Goal: Task Accomplishment & Management: Manage account settings

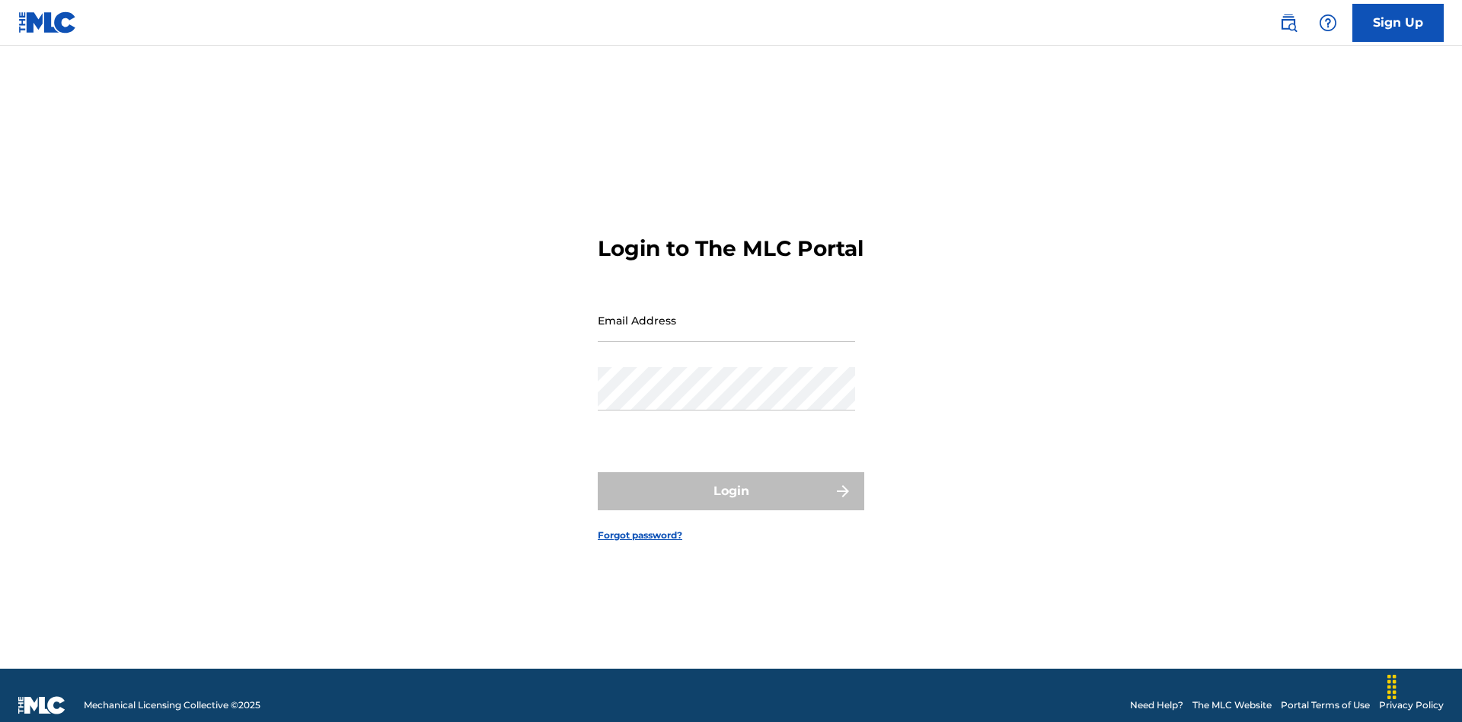
scroll to position [20, 0]
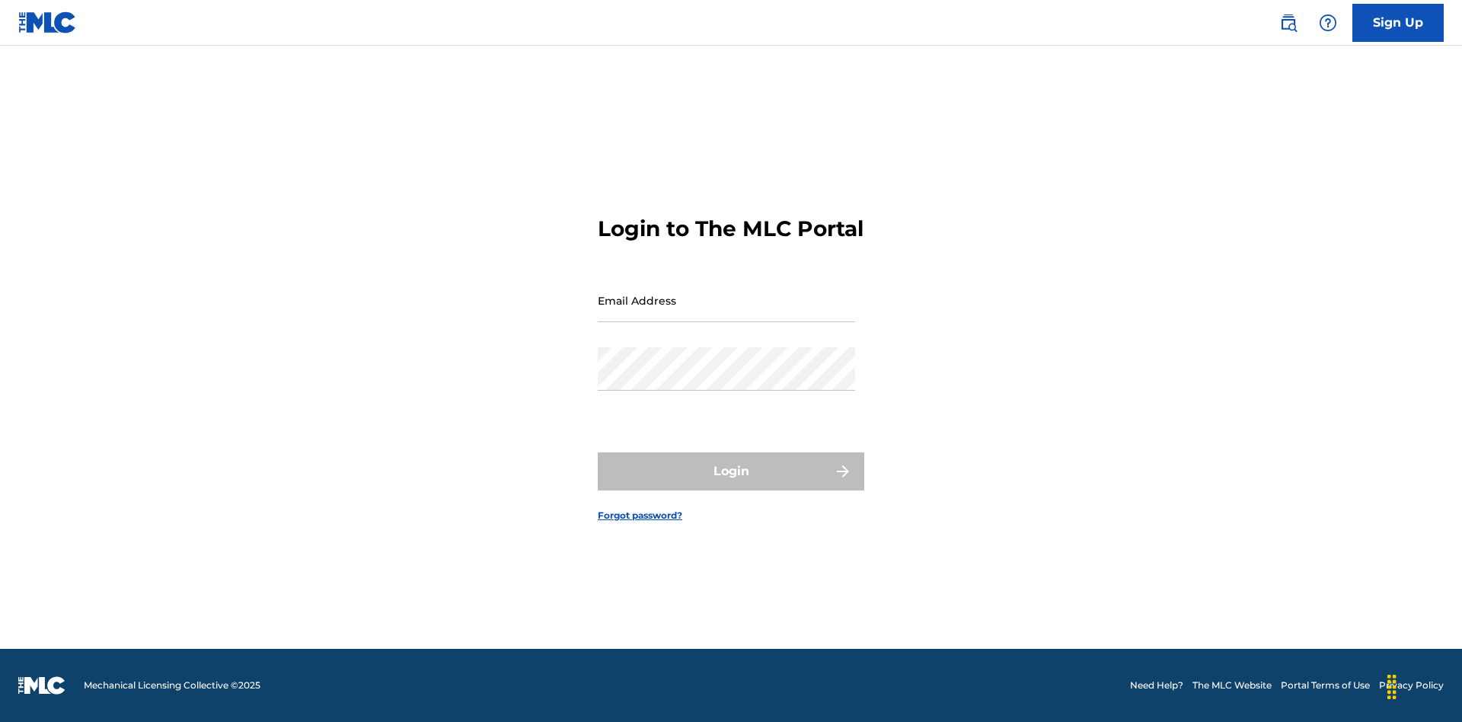
click at [726, 313] on input "Email Address" at bounding box center [726, 300] width 257 height 43
type input "Duke.McTesterson@gmail.com"
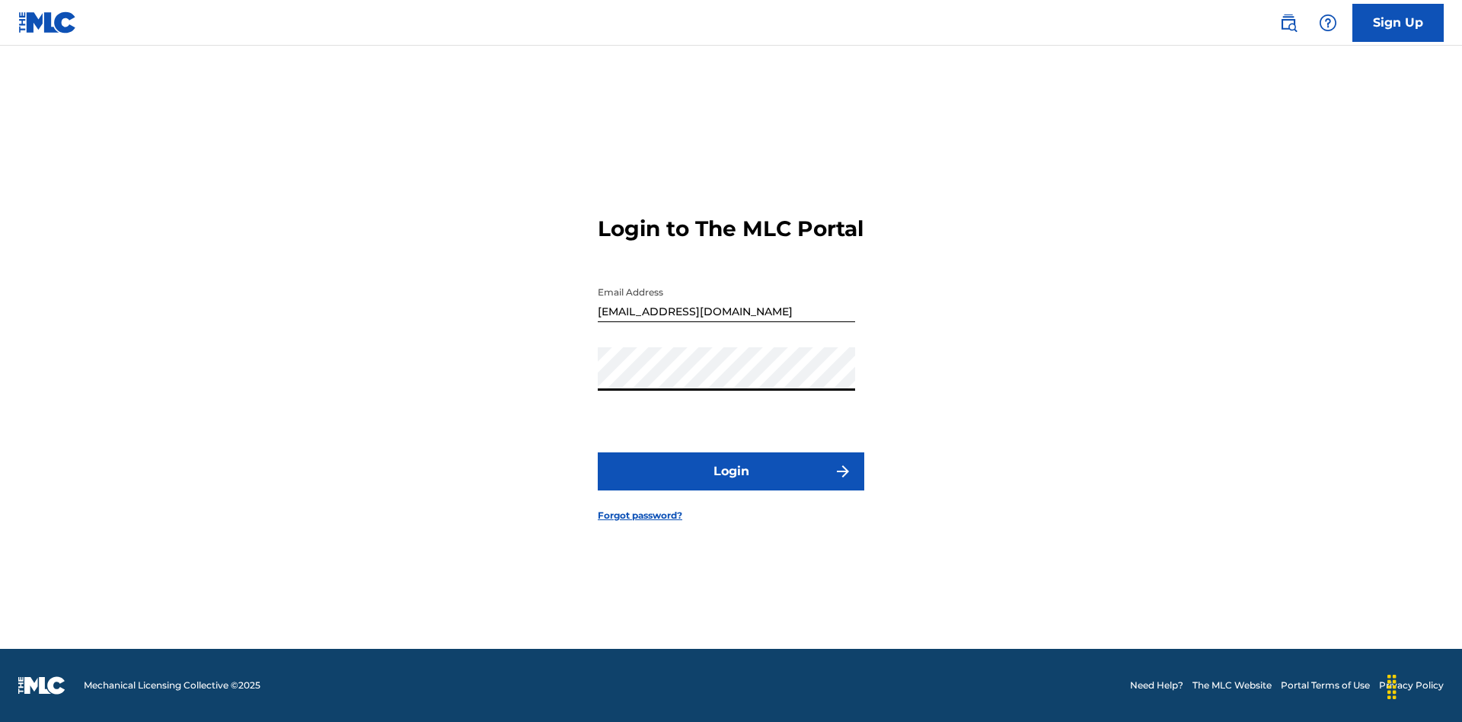
click at [731, 484] on button "Login" at bounding box center [731, 471] width 266 height 38
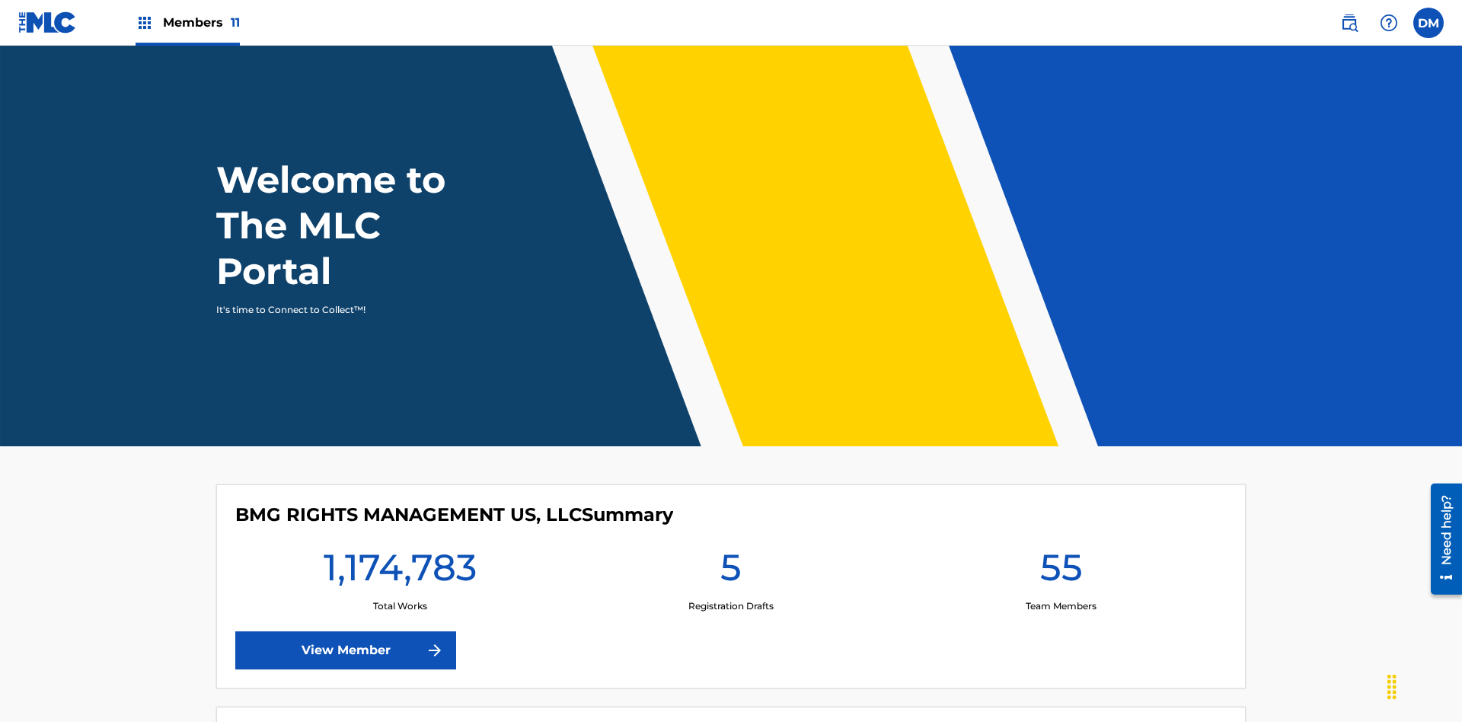
click at [187, 22] on span "Members 11" at bounding box center [201, 23] width 77 height 18
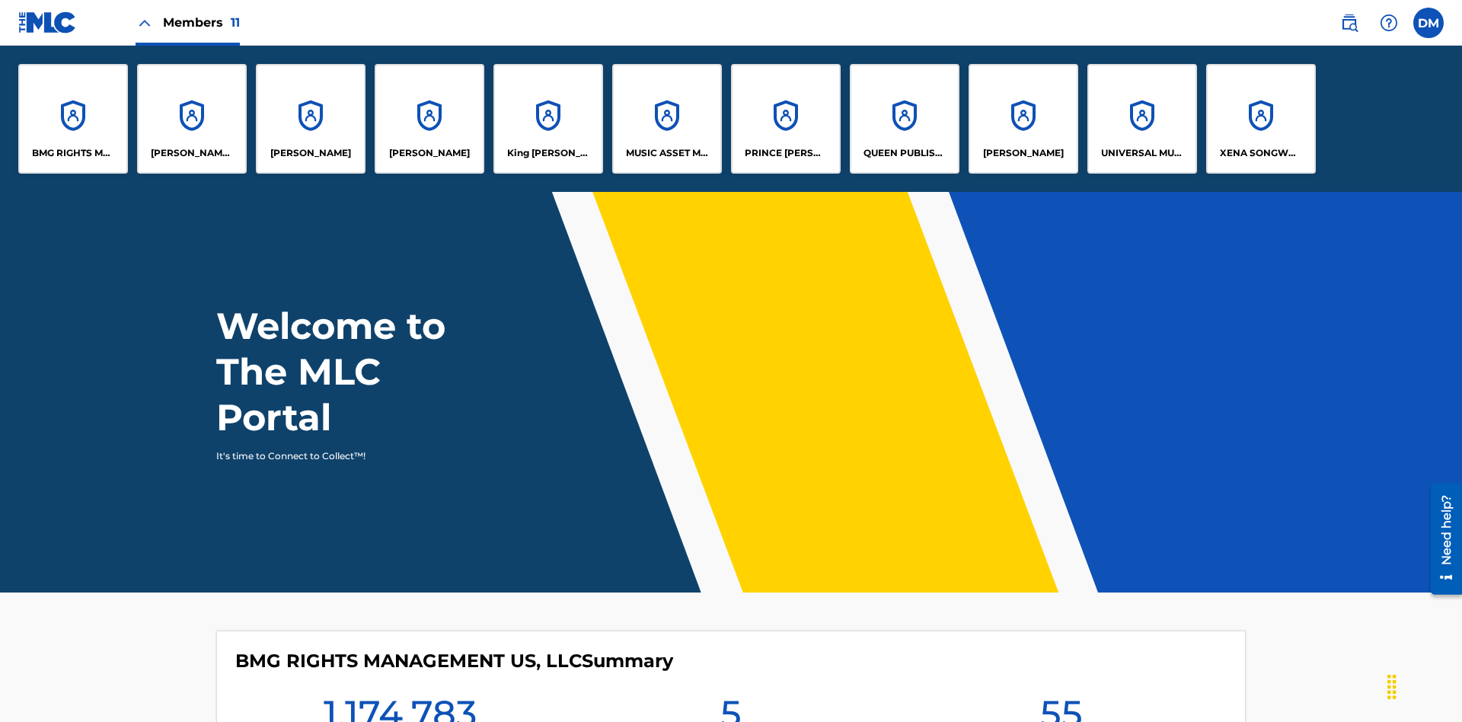
click at [547, 153] on p "King [PERSON_NAME]" at bounding box center [548, 153] width 83 height 14
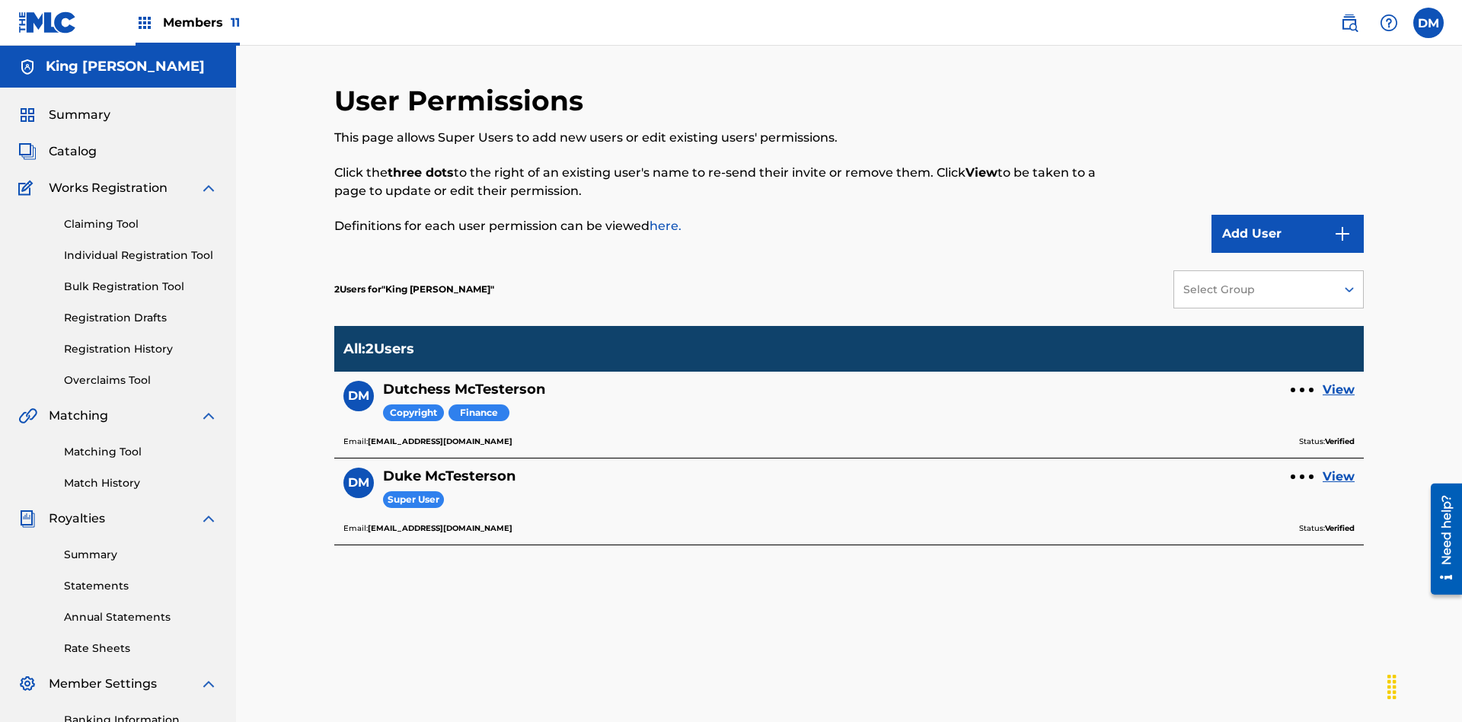
click at [1338, 381] on link "View" at bounding box center [1338, 390] width 32 height 18
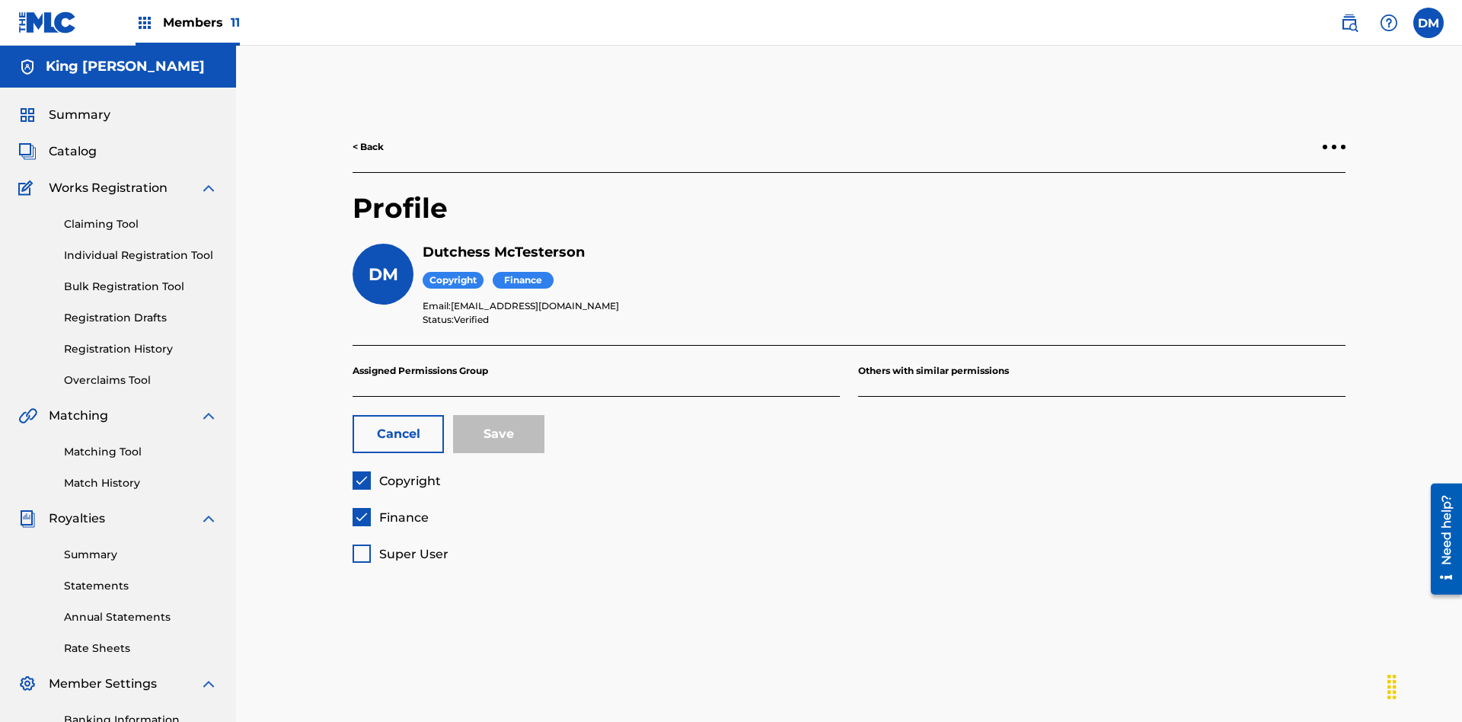
click at [396, 474] on span "Copyright" at bounding box center [410, 481] width 62 height 14
click at [390, 510] on span "Finance" at bounding box center [403, 517] width 49 height 14
click at [400, 547] on span "Super User" at bounding box center [413, 554] width 69 height 14
click at [499, 415] on button "Save" at bounding box center [498, 434] width 91 height 38
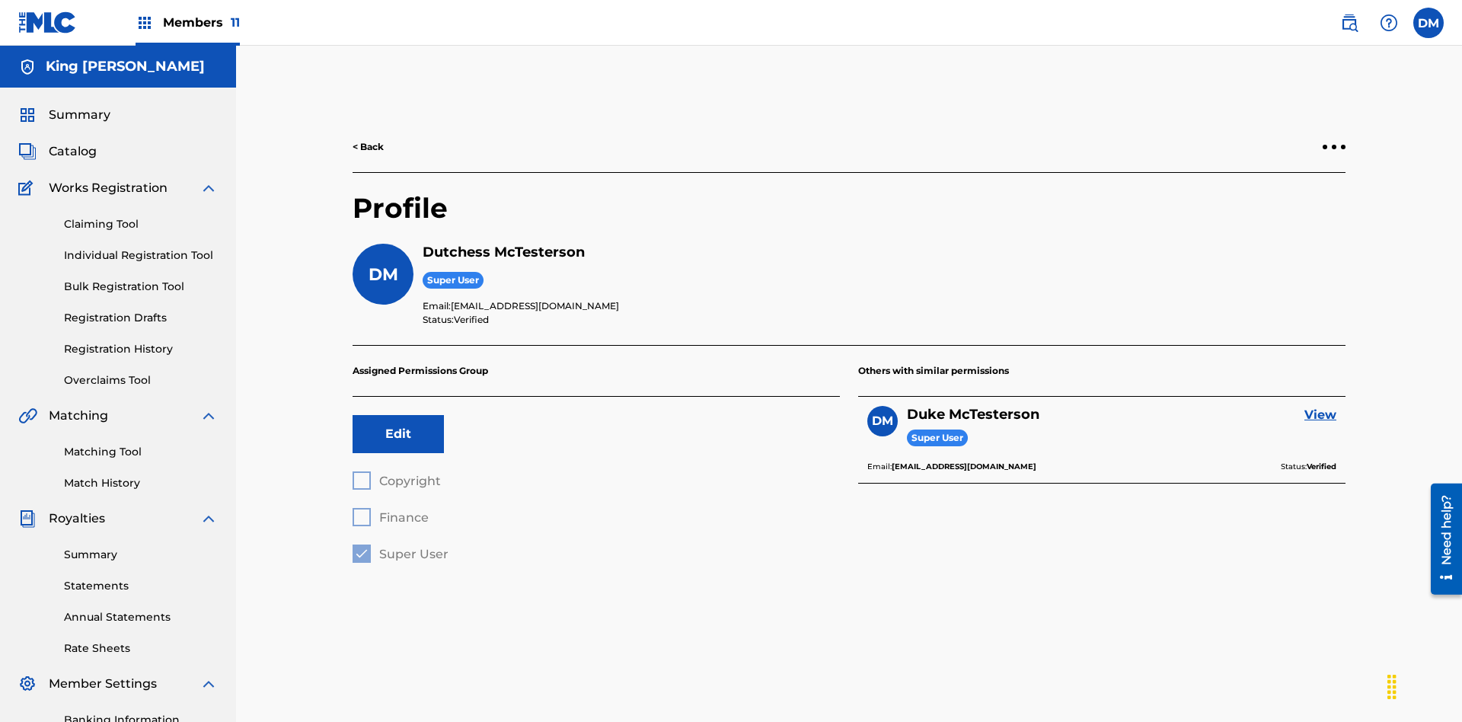
click at [1428, 22] on label at bounding box center [1428, 23] width 30 height 30
click at [1428, 23] on input "DM Duke McTesterson duke.mctesterson@gmail.com Profile Log out" at bounding box center [1428, 23] width 0 height 0
click at [1280, 190] on p "Log out" at bounding box center [1281, 190] width 36 height 14
click at [1428, 23] on input "DM Duke McTesterson duke.mctesterson@gmail.com Profile Log out" at bounding box center [1428, 23] width 0 height 0
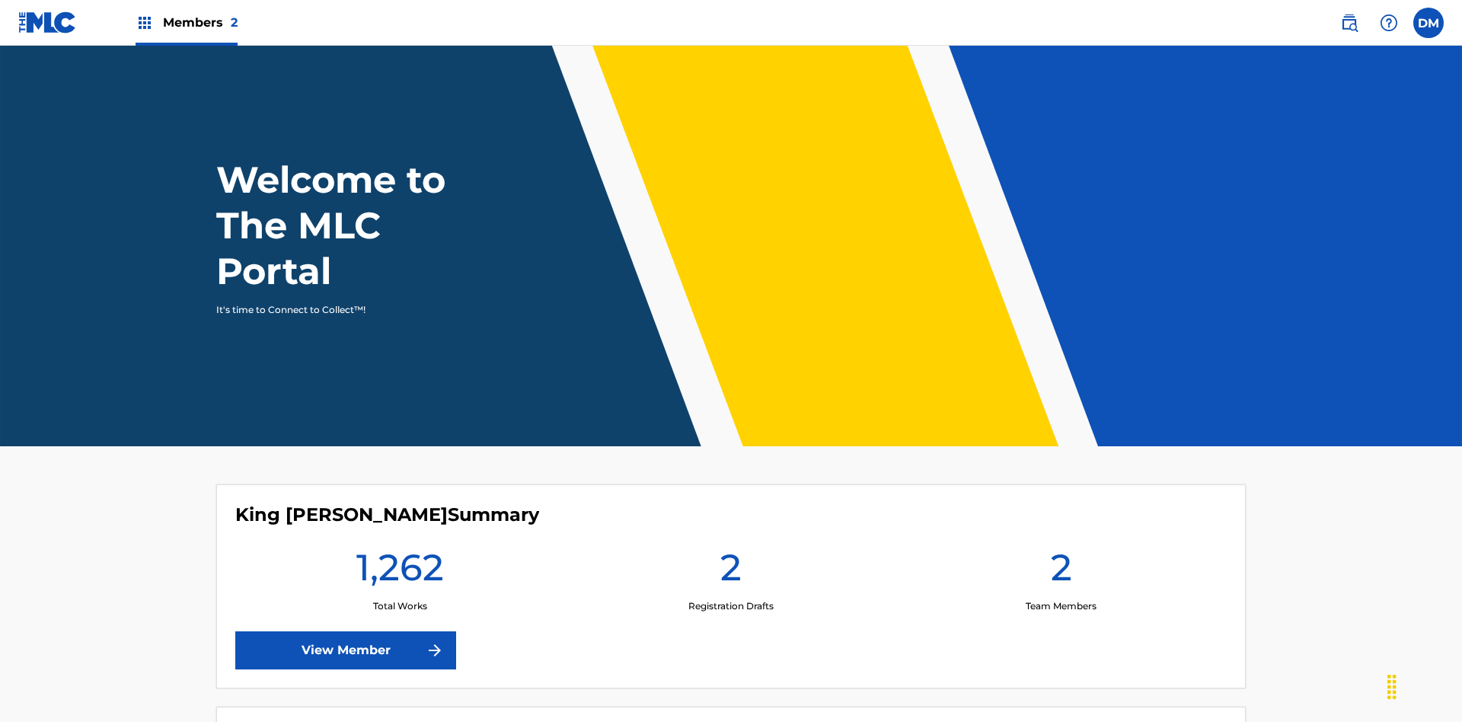
click at [186, 22] on span "Members 2" at bounding box center [200, 23] width 75 height 18
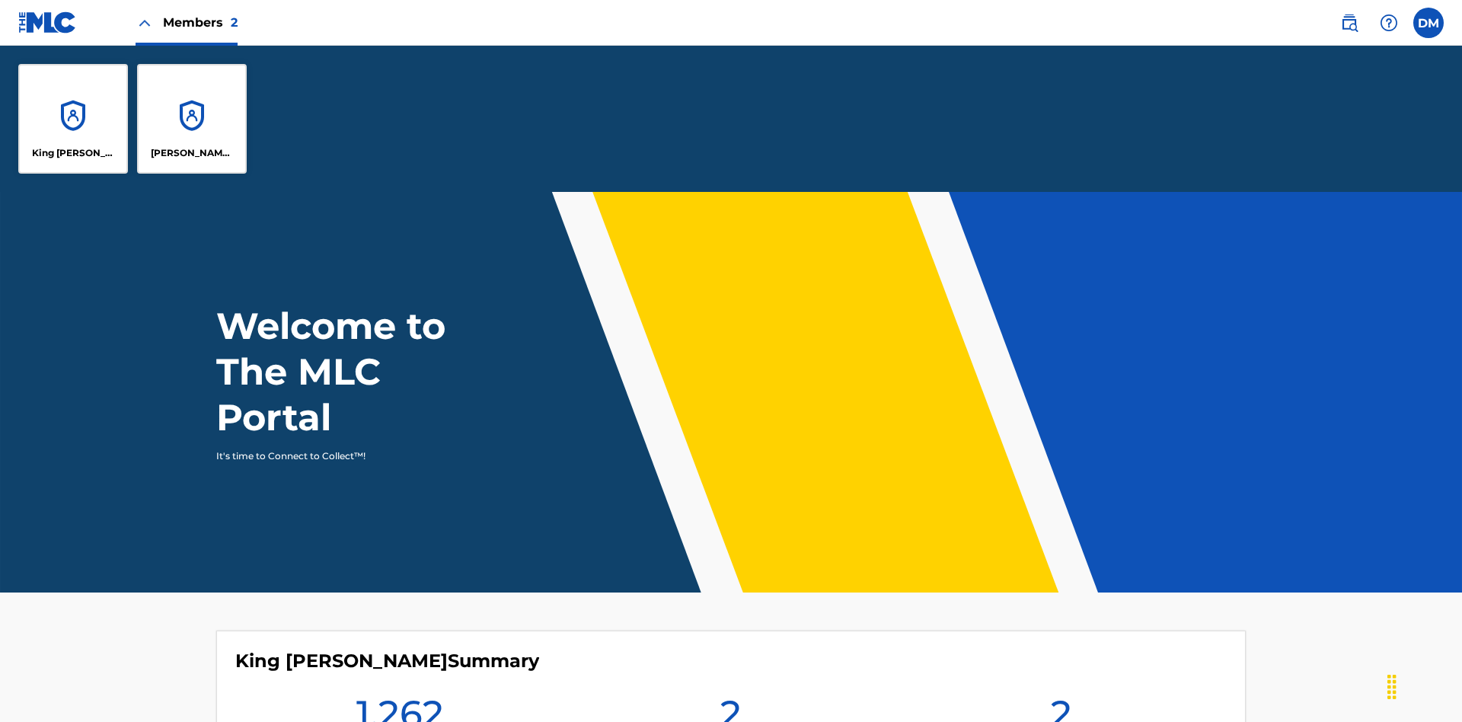
click at [73, 153] on p "King [PERSON_NAME]" at bounding box center [73, 153] width 83 height 14
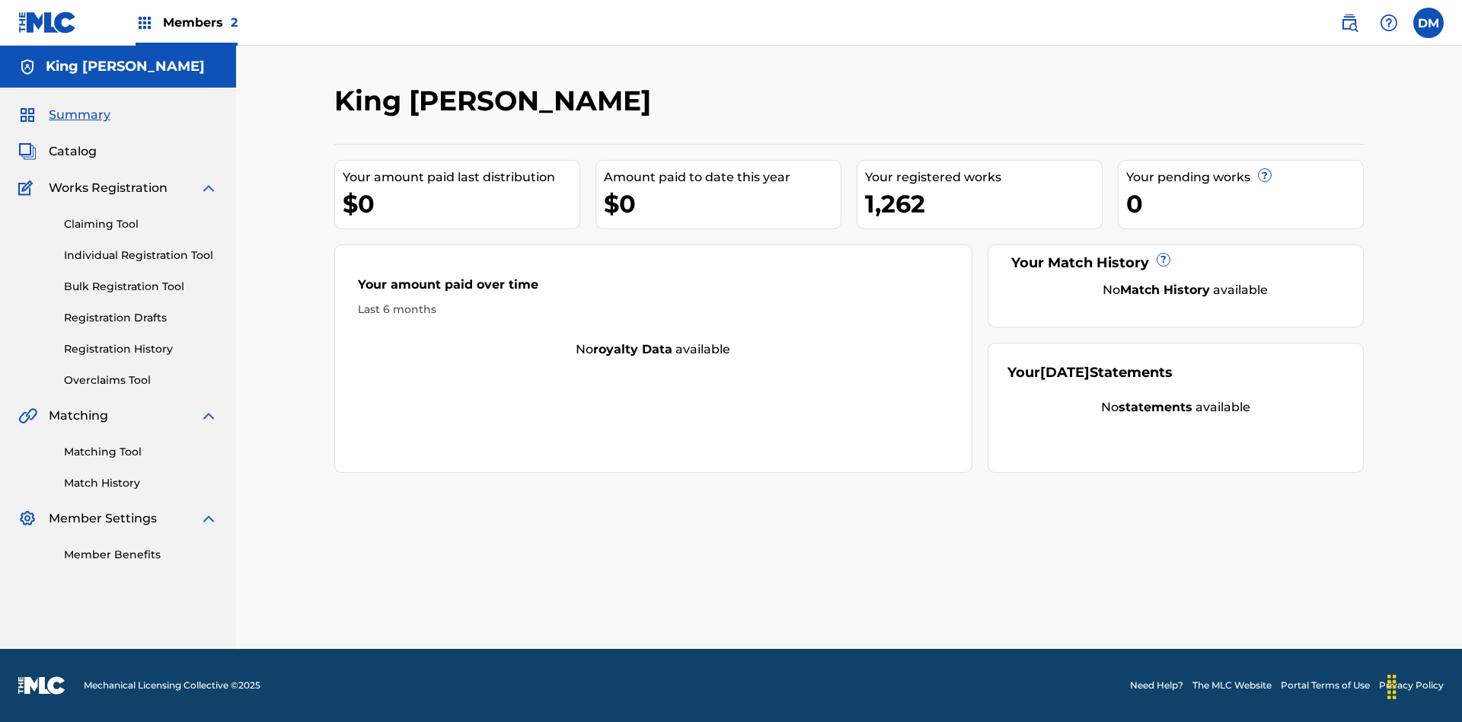
click at [78, 115] on span "Summary" at bounding box center [80, 115] width 62 height 18
click at [141, 451] on link "Matching Tool" at bounding box center [141, 452] width 154 height 16
click at [141, 483] on link "Match History" at bounding box center [141, 483] width 154 height 16
click at [141, 554] on link "Member Benefits" at bounding box center [141, 555] width 154 height 16
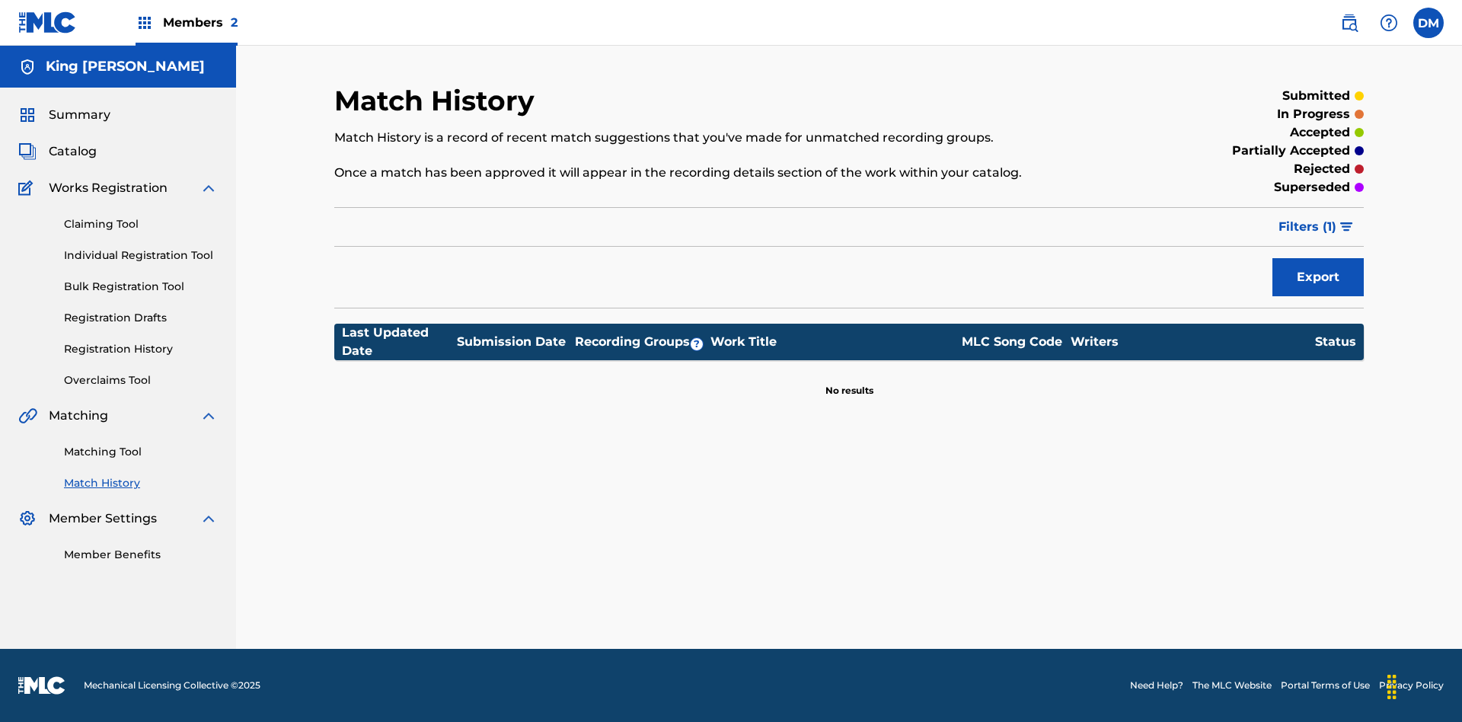
click at [1428, 22] on label at bounding box center [1428, 23] width 30 height 30
click at [1428, 23] on input "[PERSON_NAME] [PERSON_NAME] [EMAIL_ADDRESS][DOMAIN_NAME] Profile Log out" at bounding box center [1428, 23] width 0 height 0
click at [1280, 190] on p "Log out" at bounding box center [1281, 190] width 36 height 14
click at [1428, 23] on input "[PERSON_NAME] [PERSON_NAME] [EMAIL_ADDRESS][DOMAIN_NAME] Profile Log out" at bounding box center [1428, 23] width 0 height 0
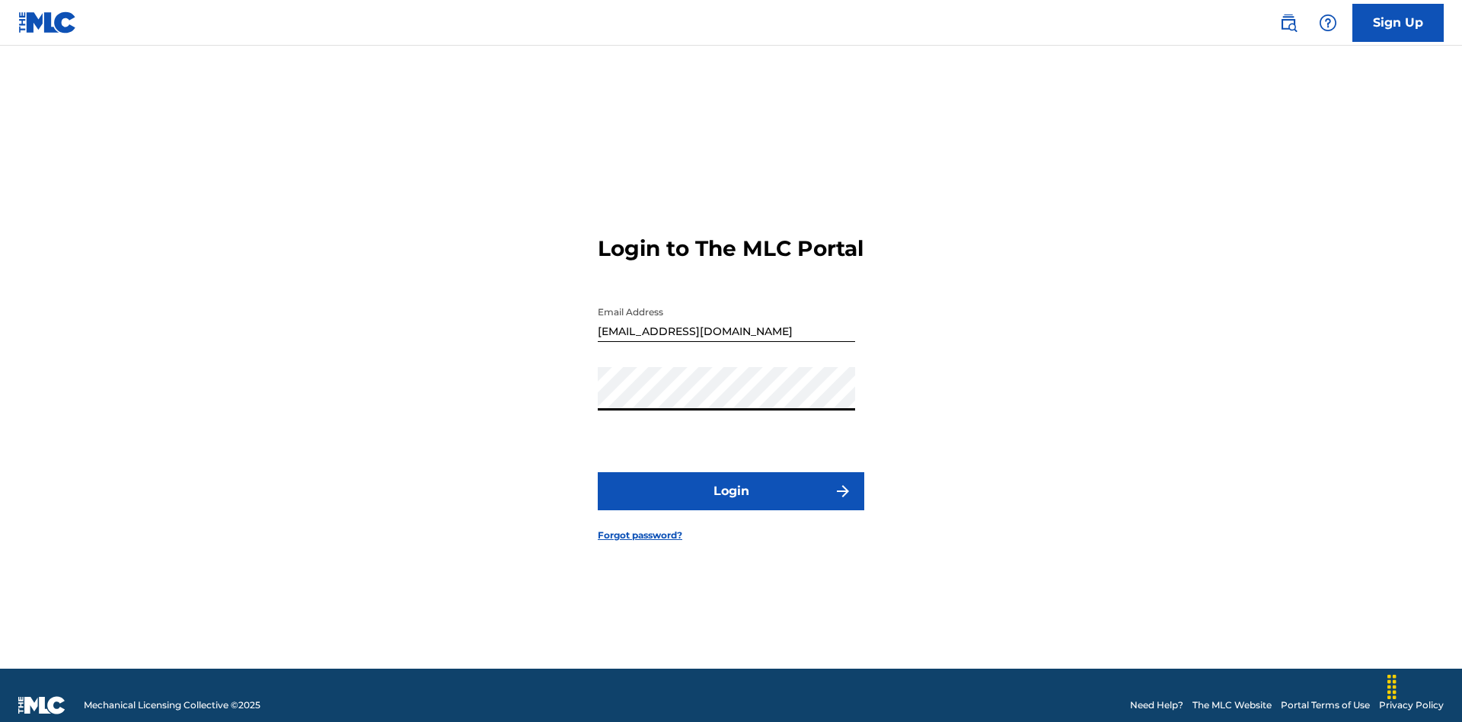
click at [731, 484] on button "Login" at bounding box center [731, 491] width 266 height 38
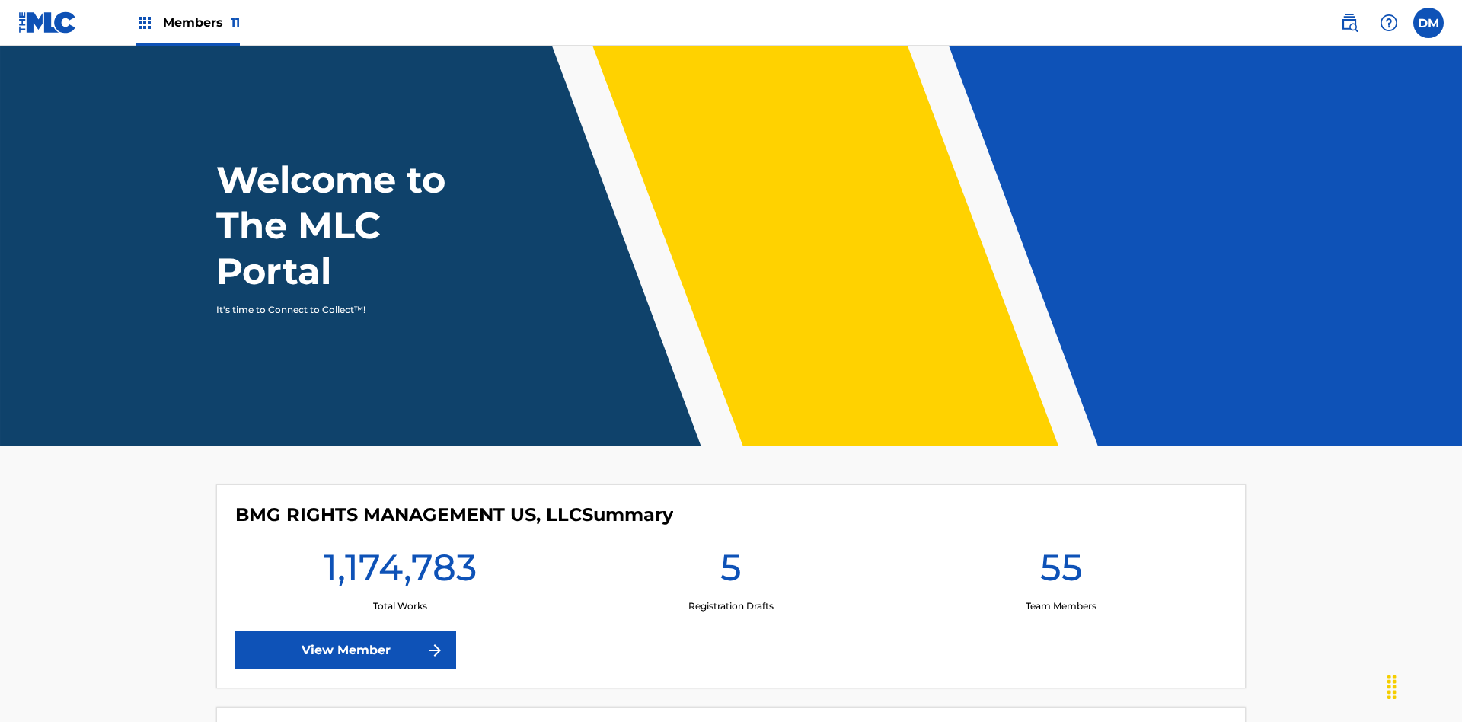
click at [187, 22] on span "Members 11" at bounding box center [201, 23] width 77 height 18
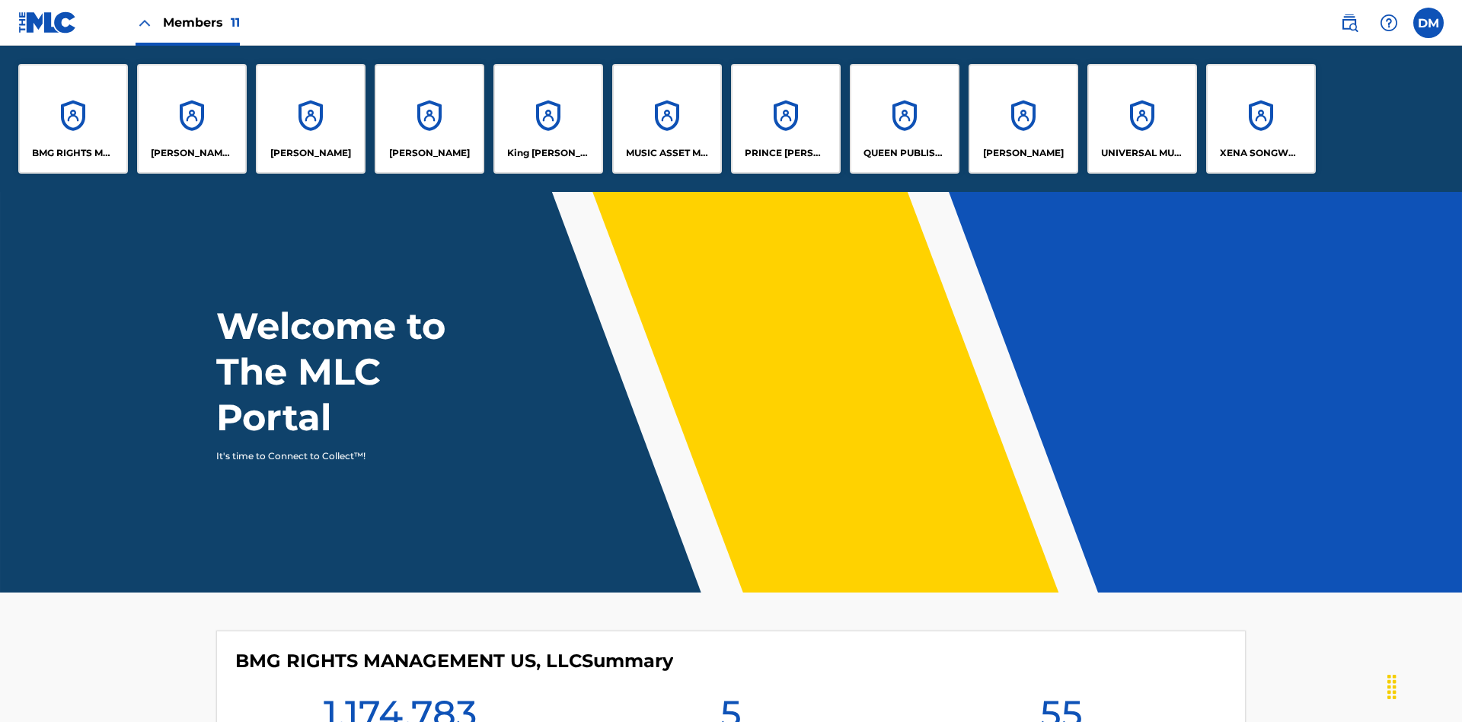
click at [547, 153] on p "King [PERSON_NAME]" at bounding box center [548, 153] width 83 height 14
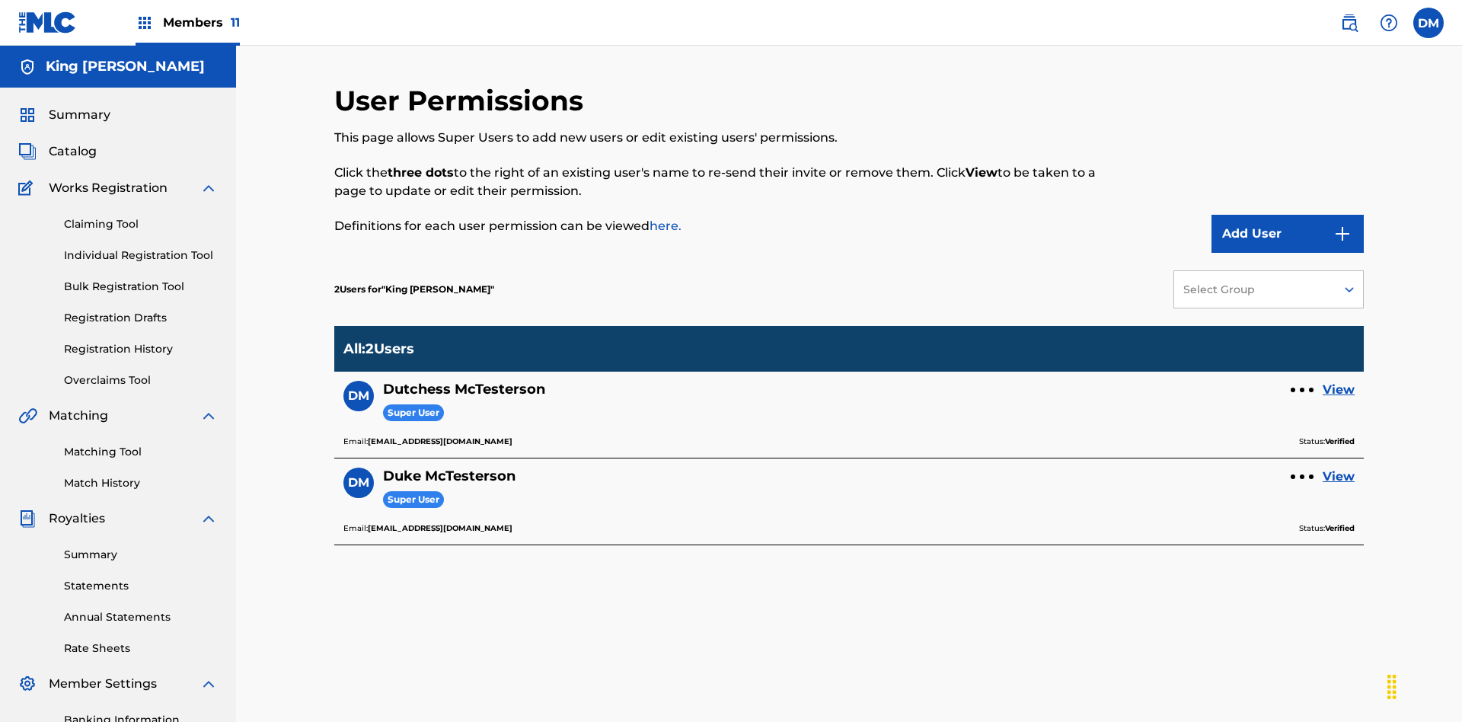
click at [1338, 381] on link "View" at bounding box center [1338, 390] width 32 height 18
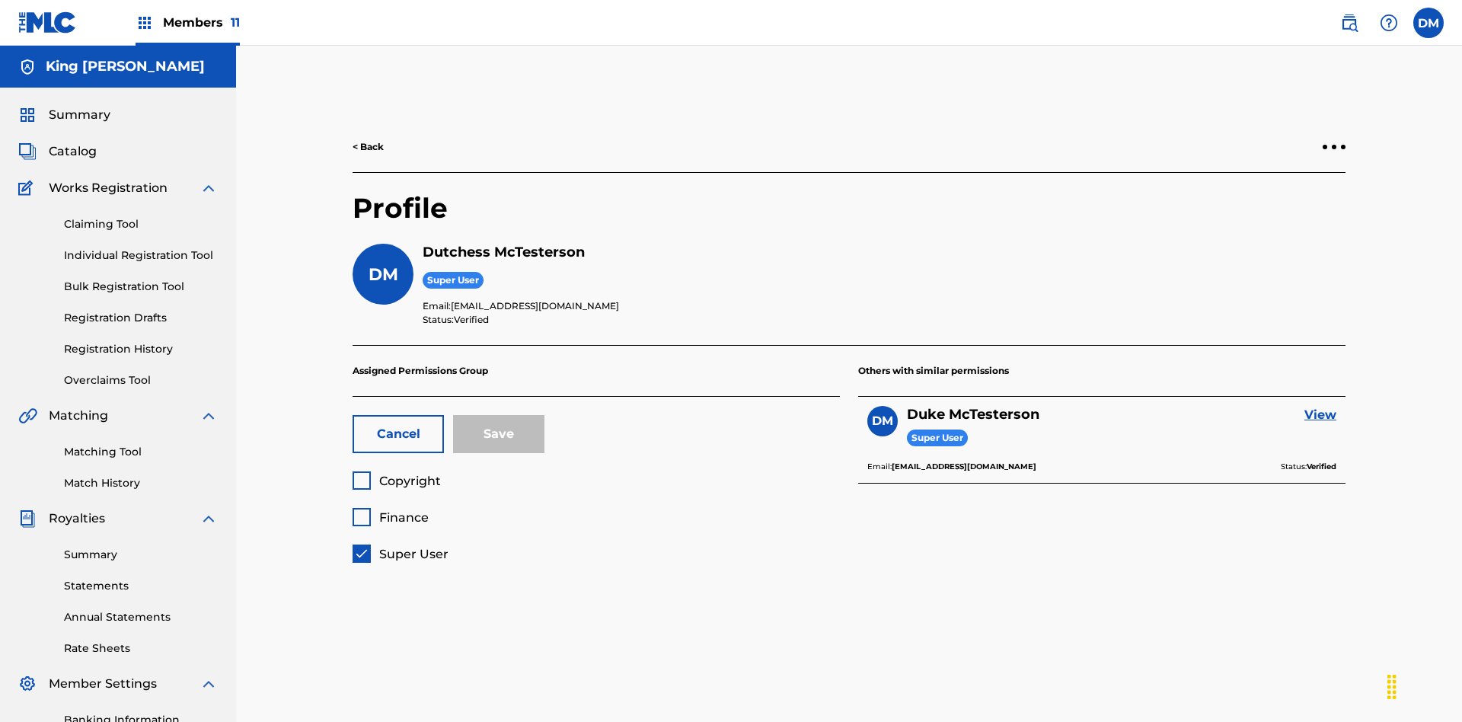
click at [400, 547] on span "Super User" at bounding box center [413, 554] width 69 height 14
click at [390, 510] on span "Finance" at bounding box center [403, 517] width 49 height 14
click at [499, 415] on button "Save" at bounding box center [498, 434] width 91 height 38
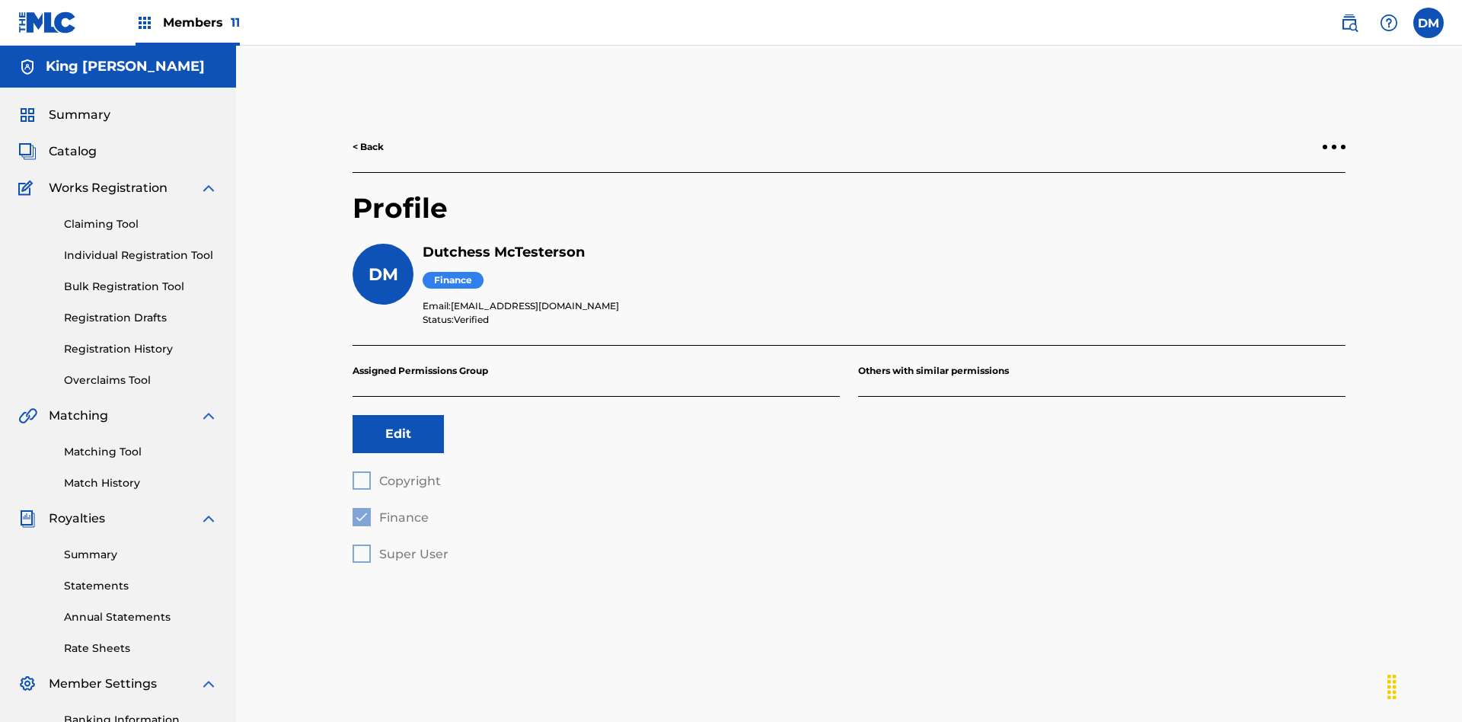
click at [1428, 22] on label at bounding box center [1428, 23] width 30 height 30
click at [1428, 23] on input "DM Duke McTesterson duke.mctesterson@gmail.com Profile Log out" at bounding box center [1428, 23] width 0 height 0
click at [1280, 190] on p "Log out" at bounding box center [1281, 190] width 36 height 14
click at [1428, 23] on input "DM Duke McTesterson duke.mctesterson@gmail.com Profile Log out" at bounding box center [1428, 23] width 0 height 0
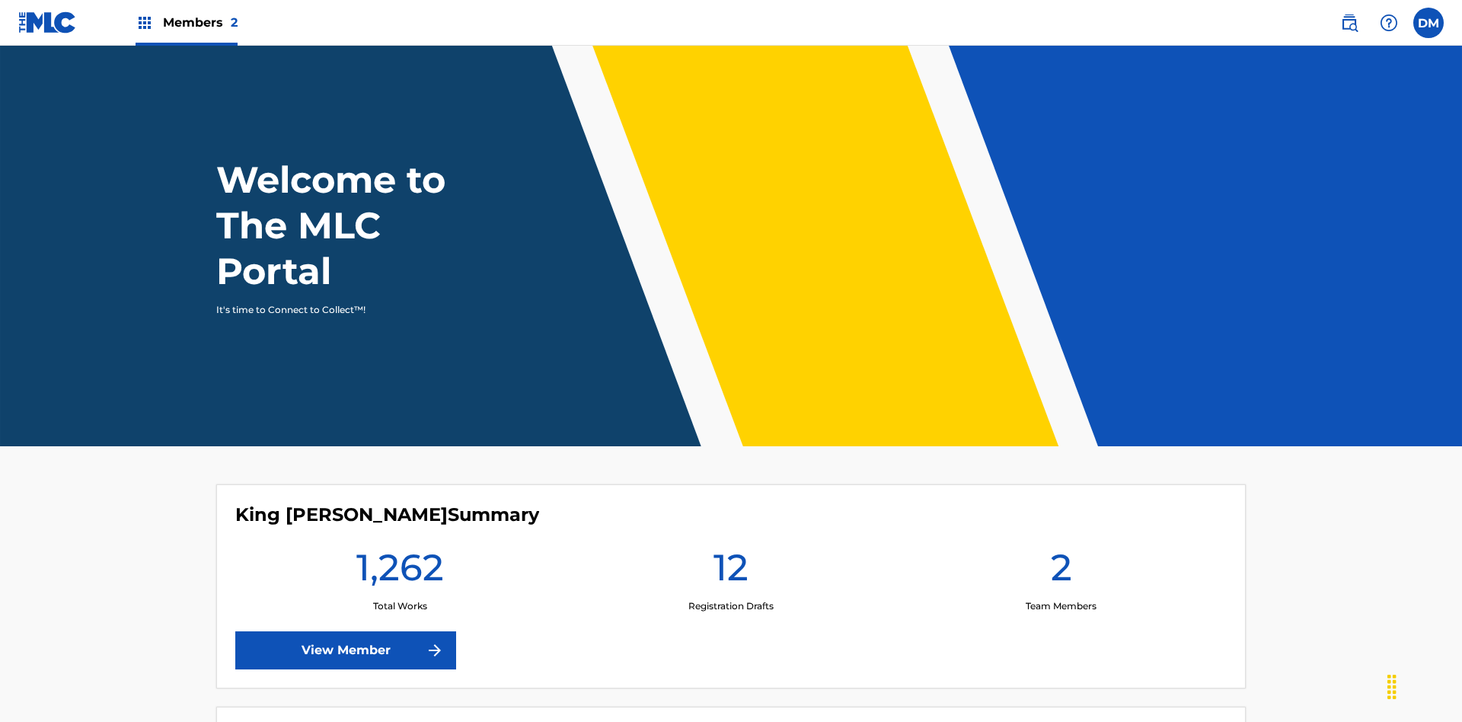
click at [186, 22] on span "Members 2" at bounding box center [200, 23] width 75 height 18
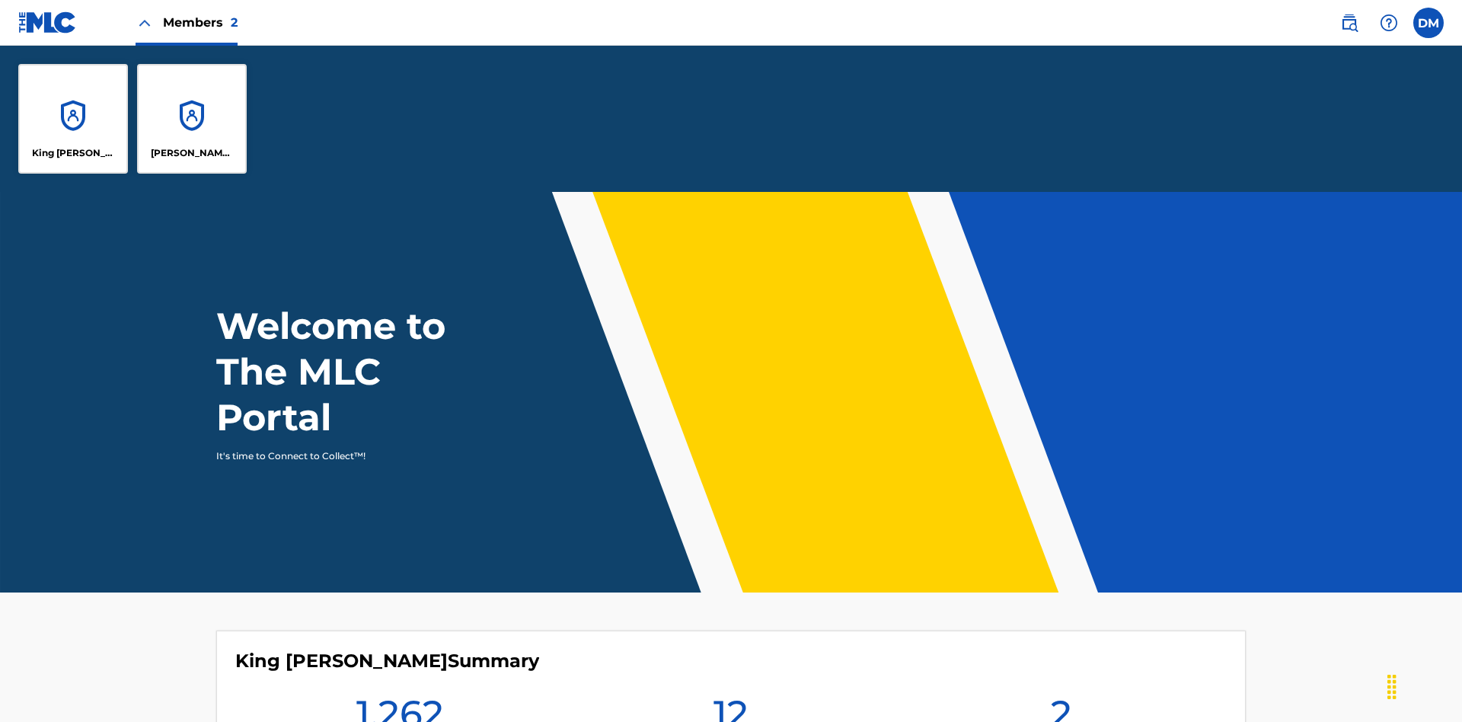
click at [73, 153] on p "King [PERSON_NAME]" at bounding box center [73, 153] width 83 height 14
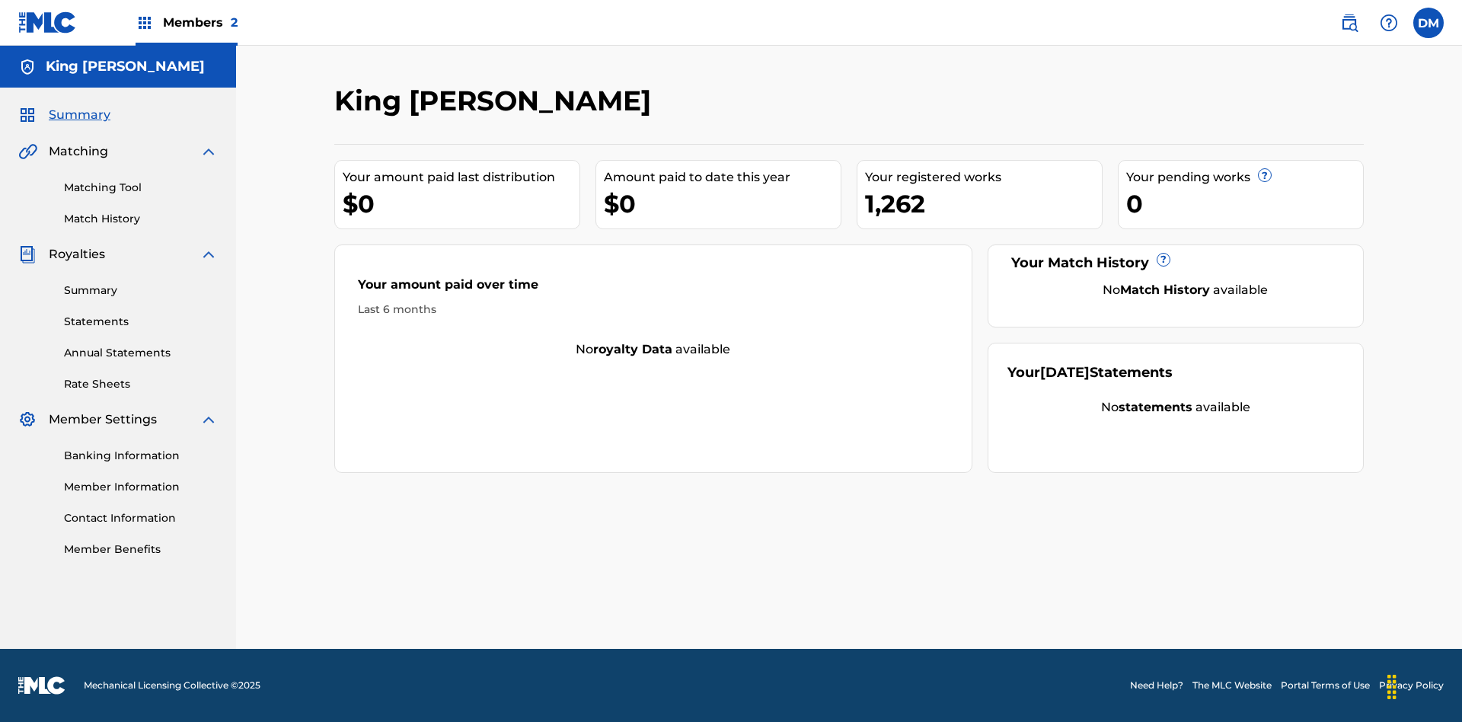
click at [78, 115] on span "Summary" at bounding box center [80, 115] width 62 height 18
click at [141, 187] on link "Matching Tool" at bounding box center [141, 188] width 154 height 16
click at [141, 218] on link "Match History" at bounding box center [141, 219] width 154 height 16
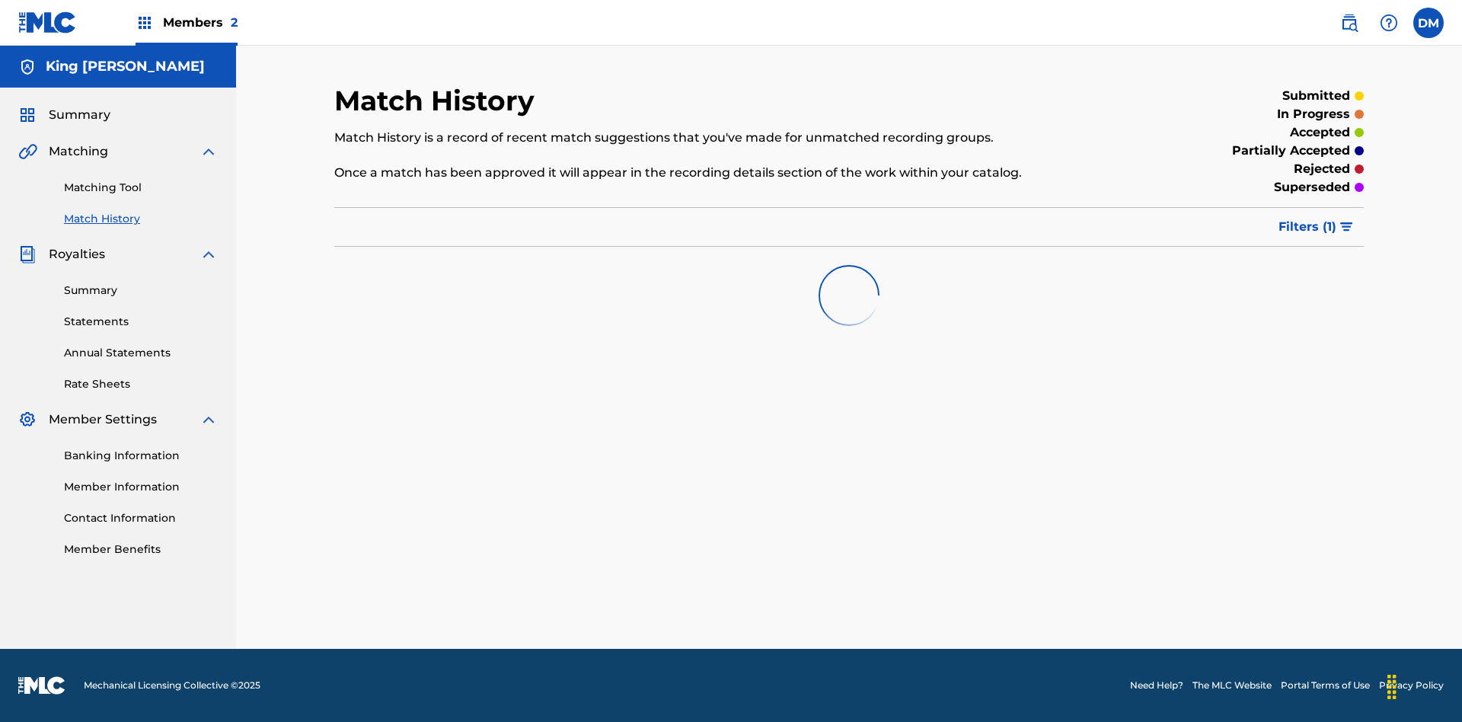
click at [141, 549] on link "Member Benefits" at bounding box center [141, 549] width 154 height 16
click at [141, 290] on link "Summary" at bounding box center [141, 290] width 154 height 16
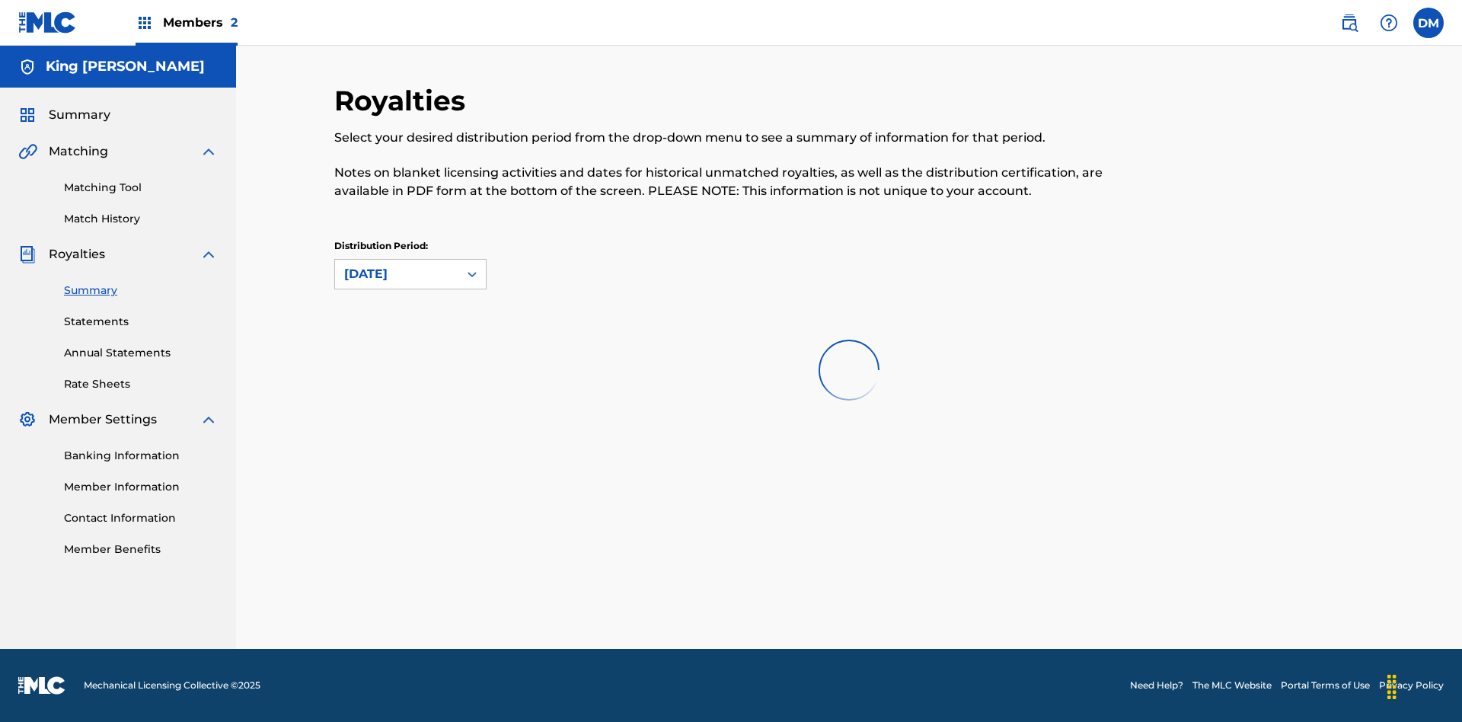
click at [141, 317] on link "Statements" at bounding box center [141, 322] width 154 height 16
click at [141, 345] on link "Annual Statements" at bounding box center [141, 353] width 154 height 16
click at [141, 384] on link "Rate Sheets" at bounding box center [141, 384] width 154 height 16
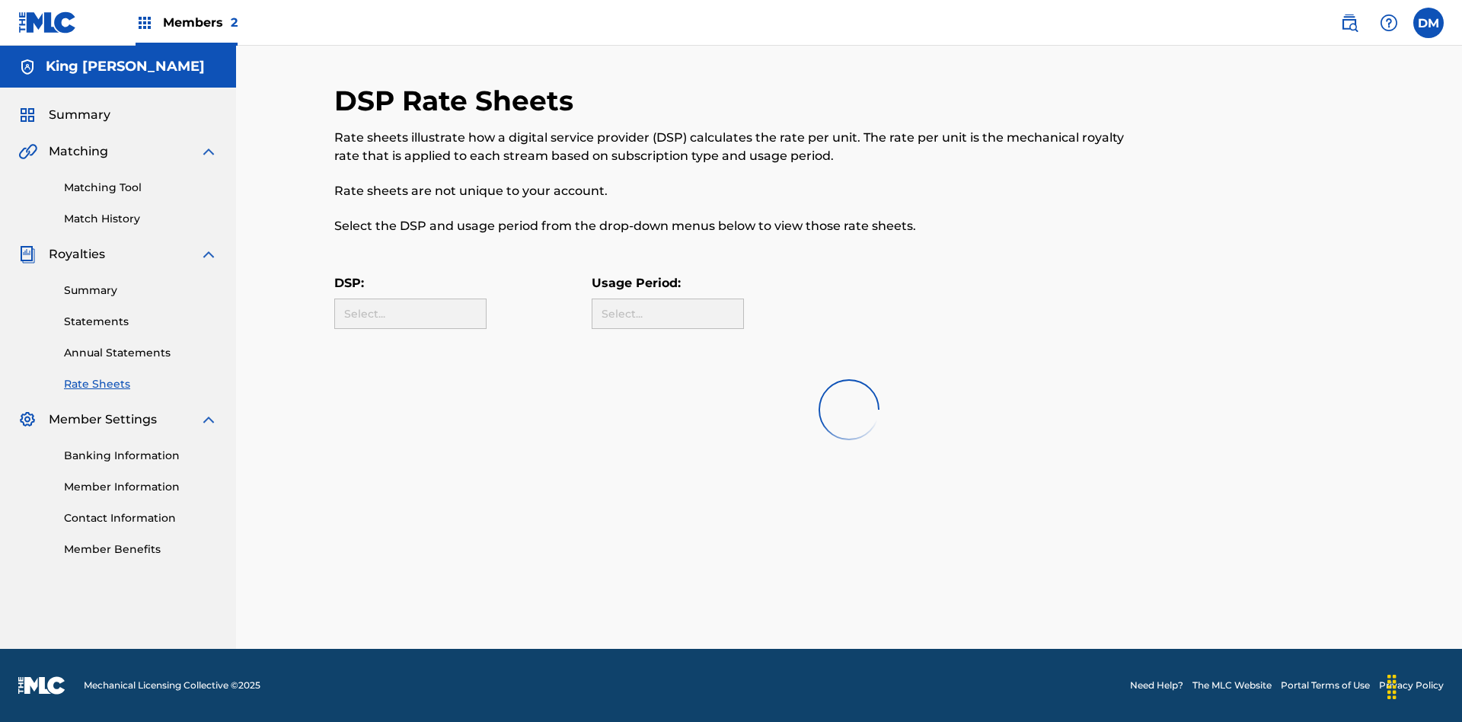
click at [141, 455] on link "Banking Information" at bounding box center [141, 456] width 154 height 16
click at [141, 486] on link "Member Information" at bounding box center [141, 487] width 154 height 16
click at [141, 510] on link "Contact Information" at bounding box center [141, 518] width 154 height 16
click at [1428, 22] on label at bounding box center [1428, 23] width 30 height 30
click at [1428, 23] on input "[PERSON_NAME] [PERSON_NAME] [EMAIL_ADDRESS][DOMAIN_NAME] Profile Log out" at bounding box center [1428, 23] width 0 height 0
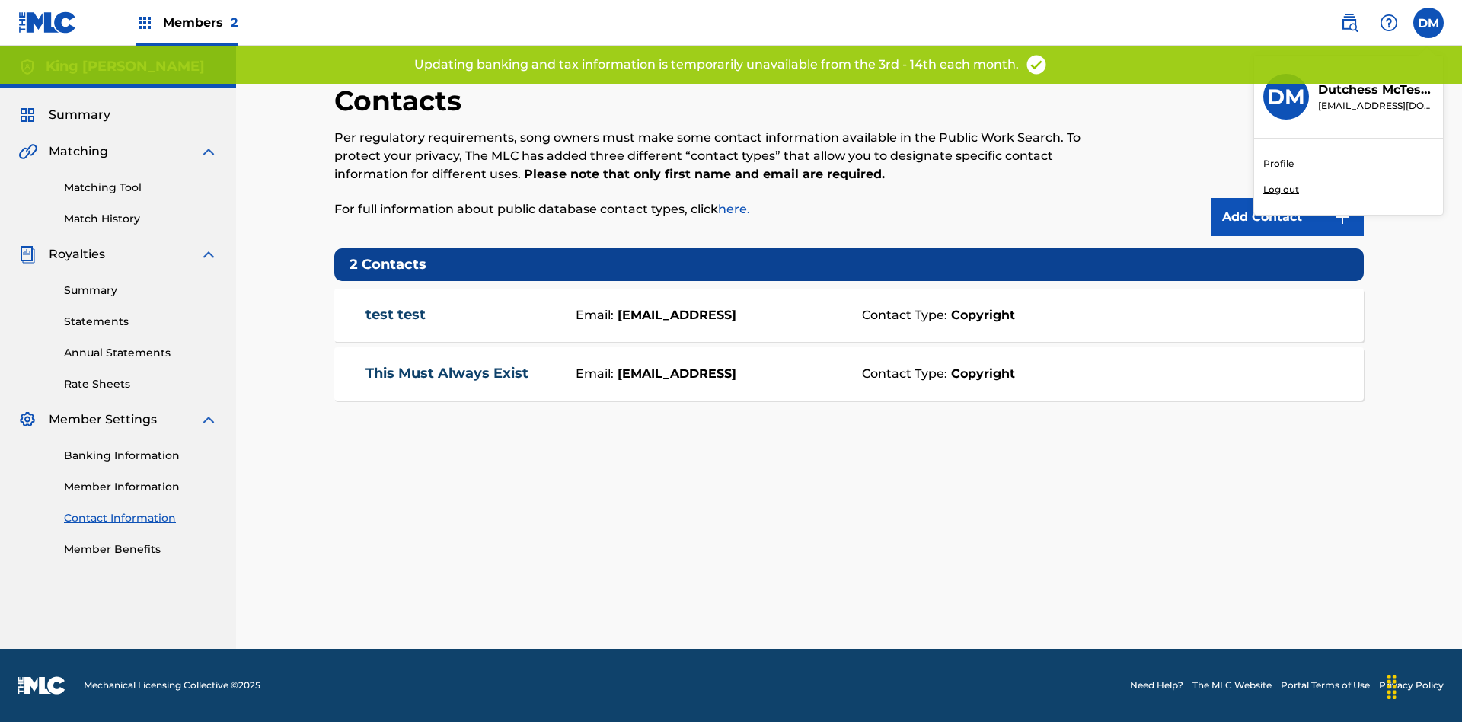
click at [1280, 190] on p "Log out" at bounding box center [1281, 190] width 36 height 14
click at [1428, 23] on input "[PERSON_NAME] [PERSON_NAME] [EMAIL_ADDRESS][DOMAIN_NAME] Profile Log out" at bounding box center [1428, 23] width 0 height 0
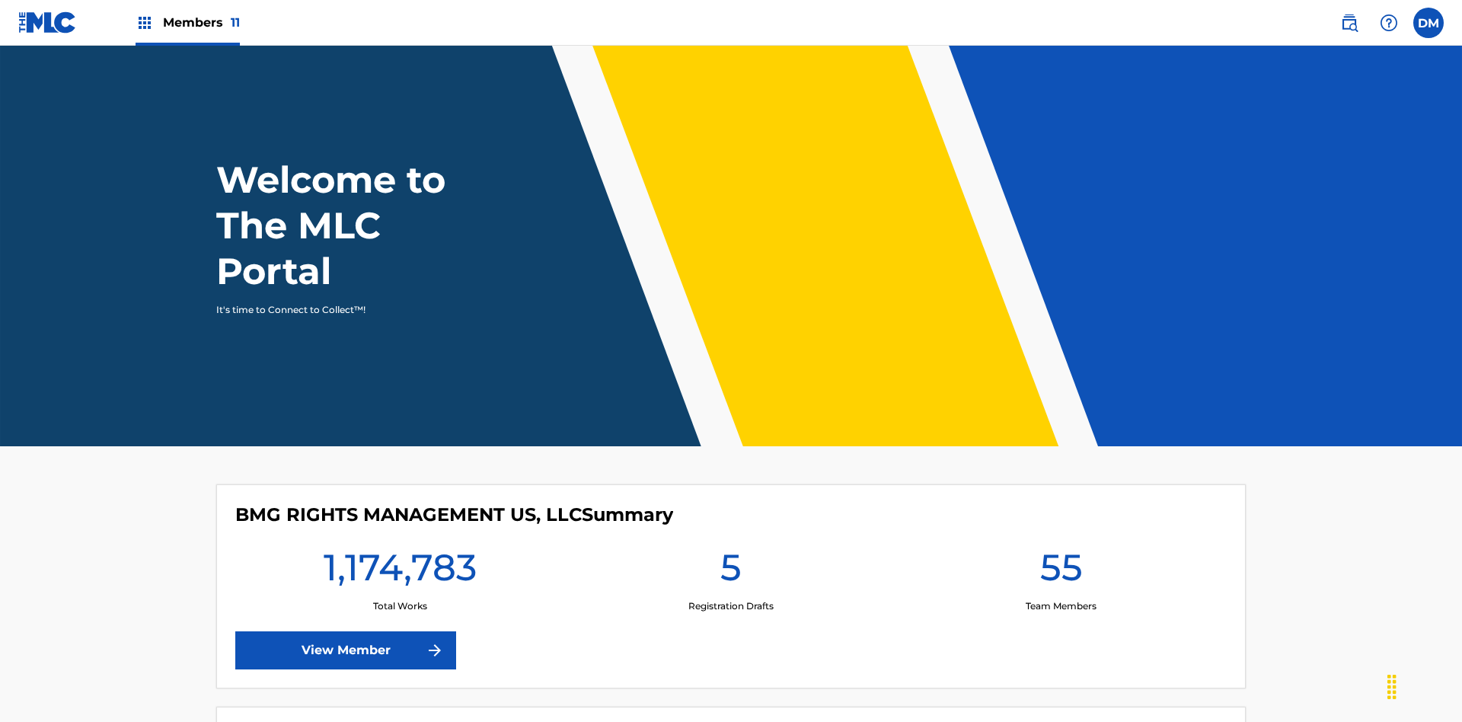
click at [187, 22] on span "Members 11" at bounding box center [201, 23] width 77 height 18
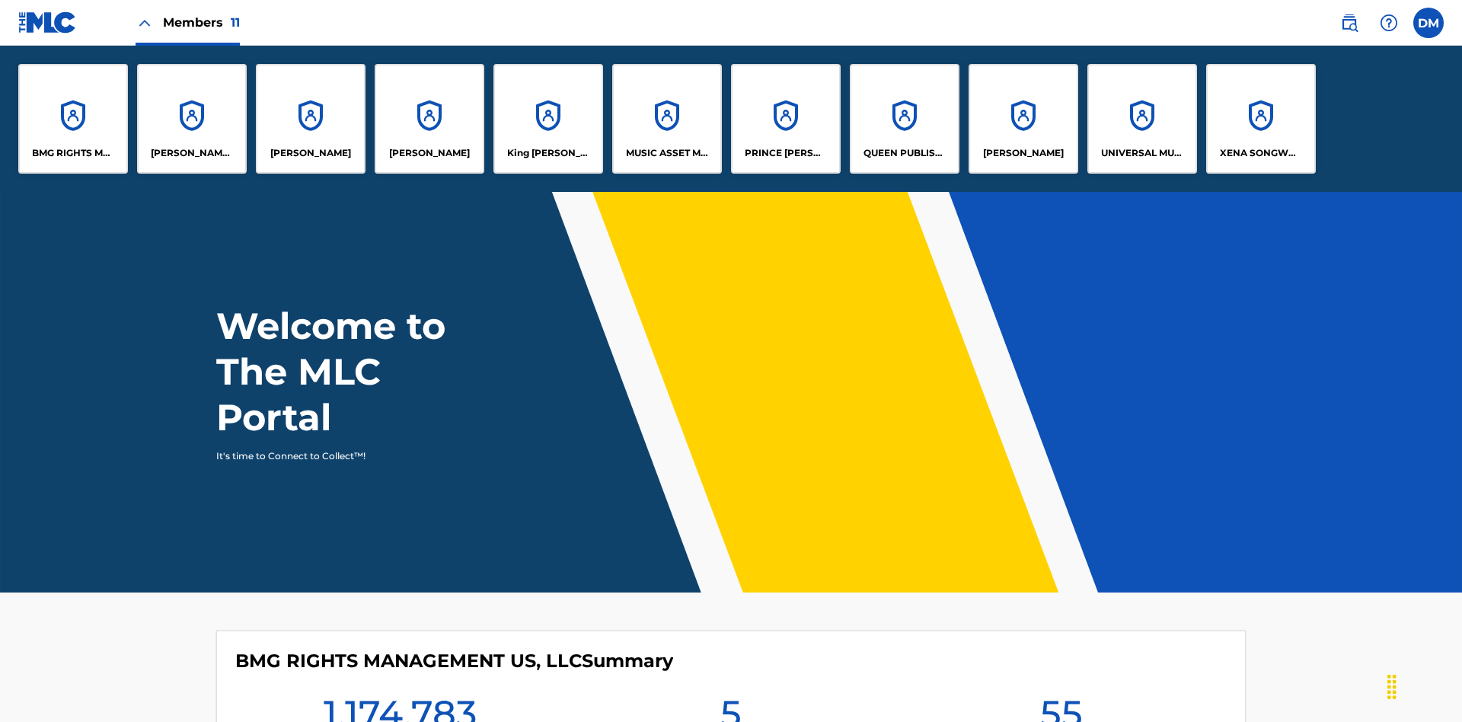
click at [547, 153] on p "King [PERSON_NAME]" at bounding box center [548, 153] width 83 height 14
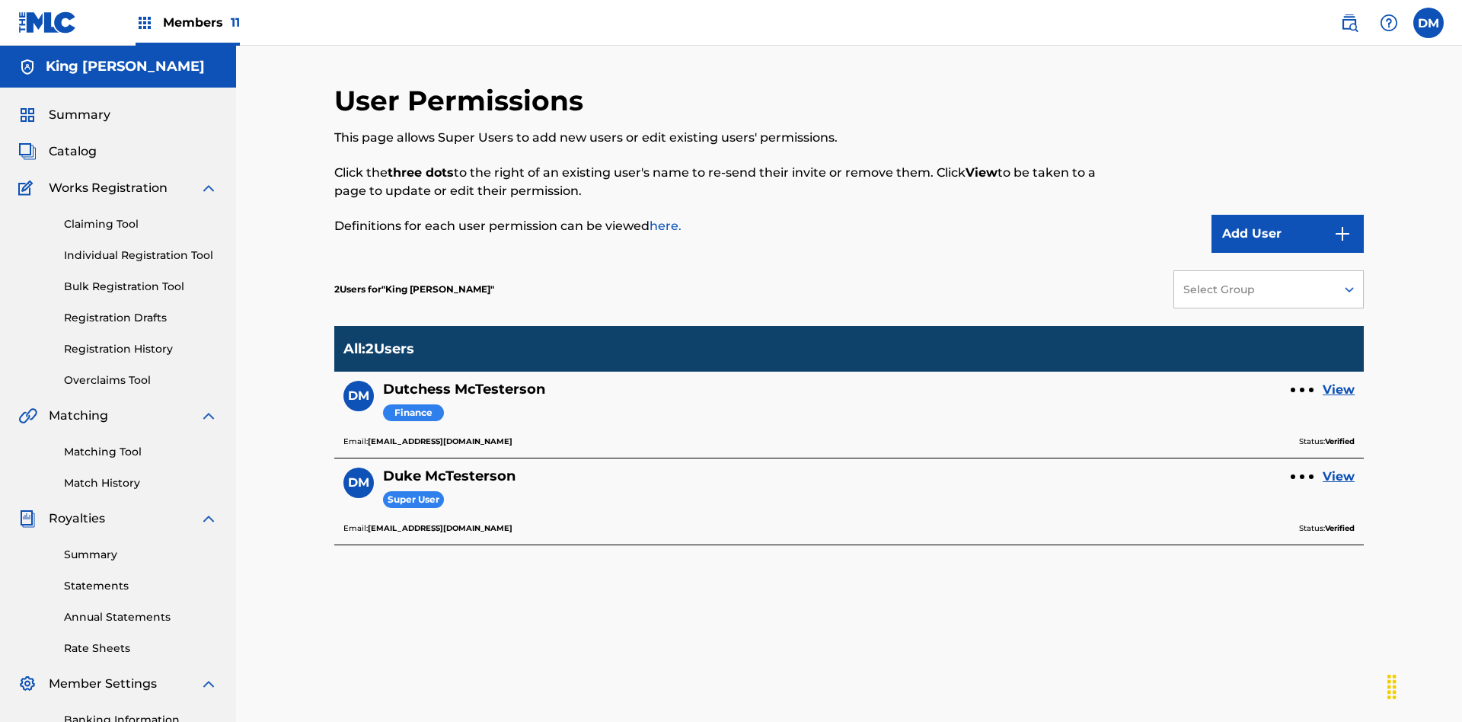
click at [1338, 381] on link "View" at bounding box center [1338, 390] width 32 height 18
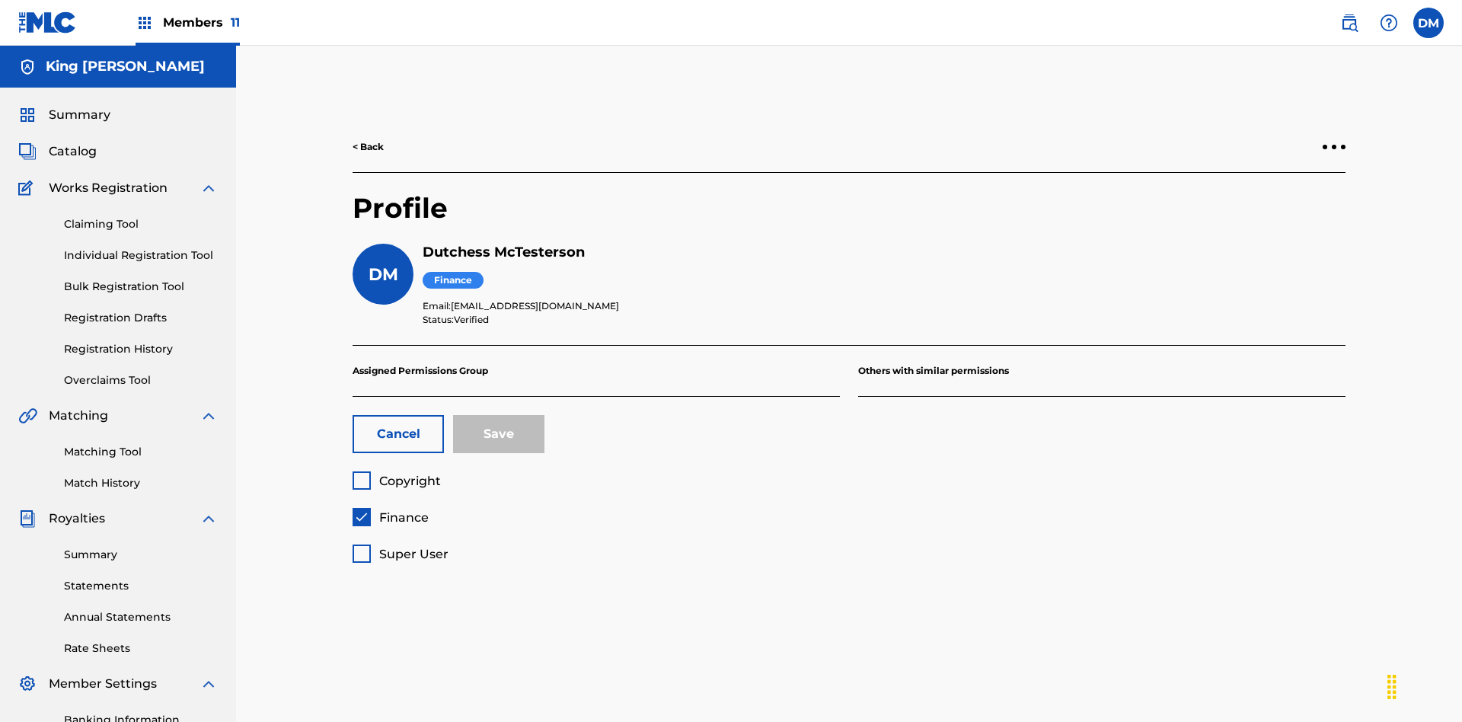
click at [390, 510] on span "Finance" at bounding box center [403, 517] width 49 height 14
click at [396, 474] on span "Copyright" at bounding box center [410, 481] width 62 height 14
click at [499, 415] on button "Save" at bounding box center [498, 434] width 91 height 38
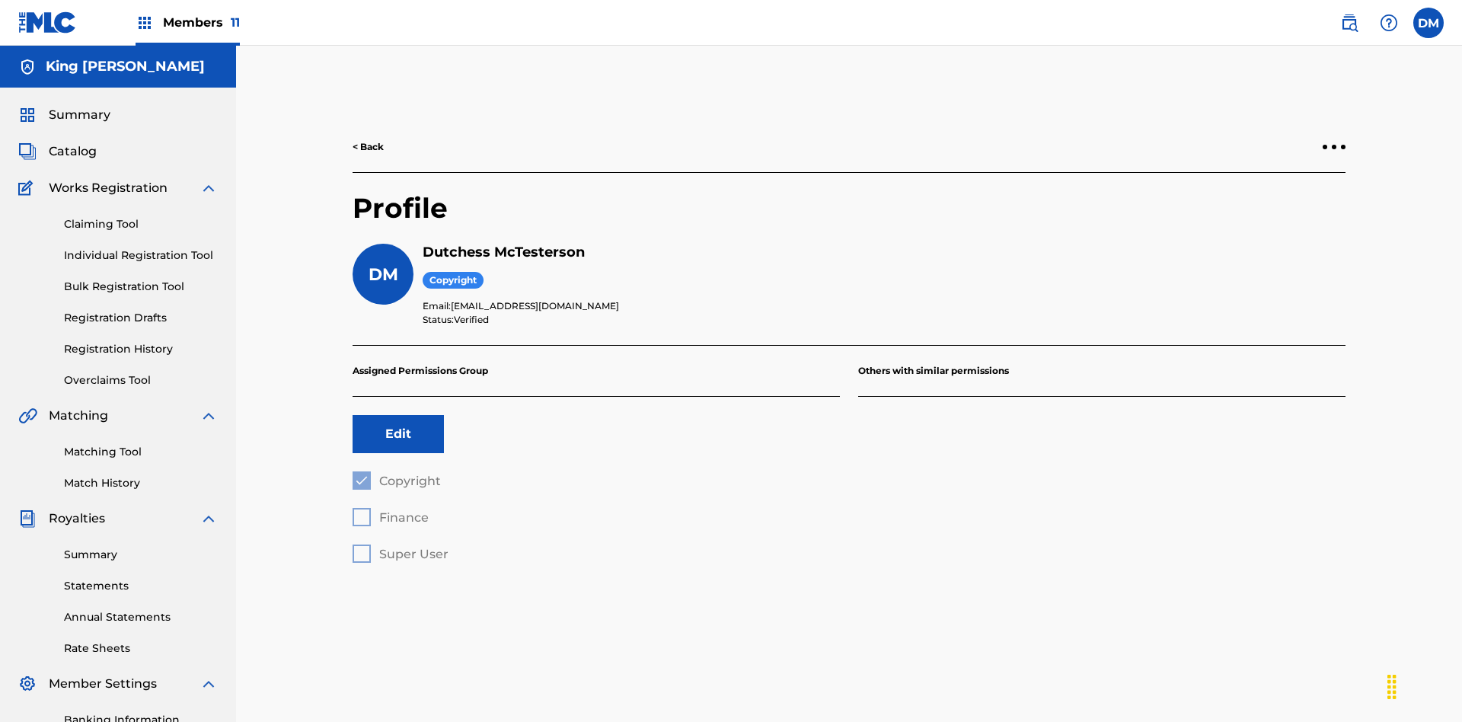
click at [1428, 22] on label at bounding box center [1428, 23] width 30 height 30
click at [1428, 23] on input "DM Duke McTesterson duke.mctesterson@gmail.com Profile Log out" at bounding box center [1428, 23] width 0 height 0
click at [1280, 190] on p "Log out" at bounding box center [1281, 190] width 36 height 14
click at [1428, 23] on input "DM Duke McTesterson duke.mctesterson@gmail.com Profile Log out" at bounding box center [1428, 23] width 0 height 0
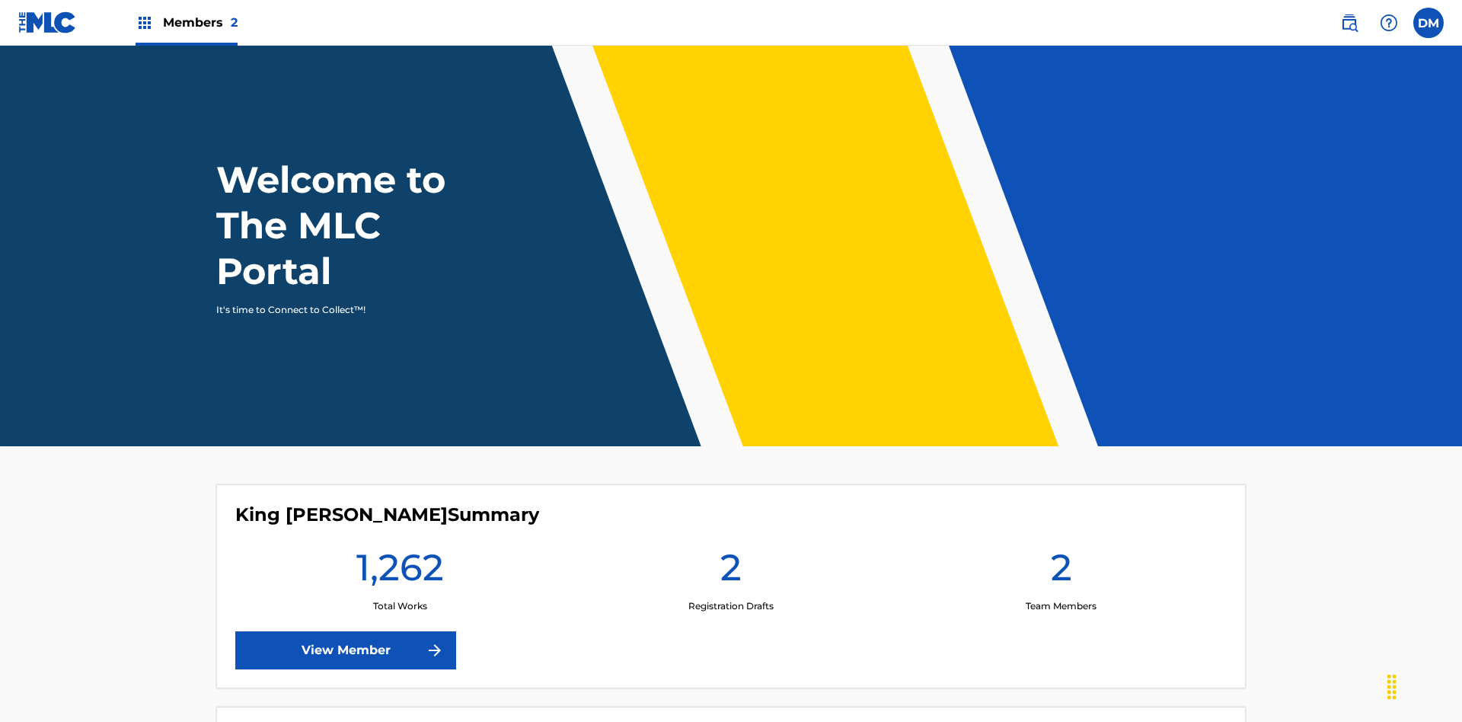
click at [186, 22] on span "Members 2" at bounding box center [200, 23] width 75 height 18
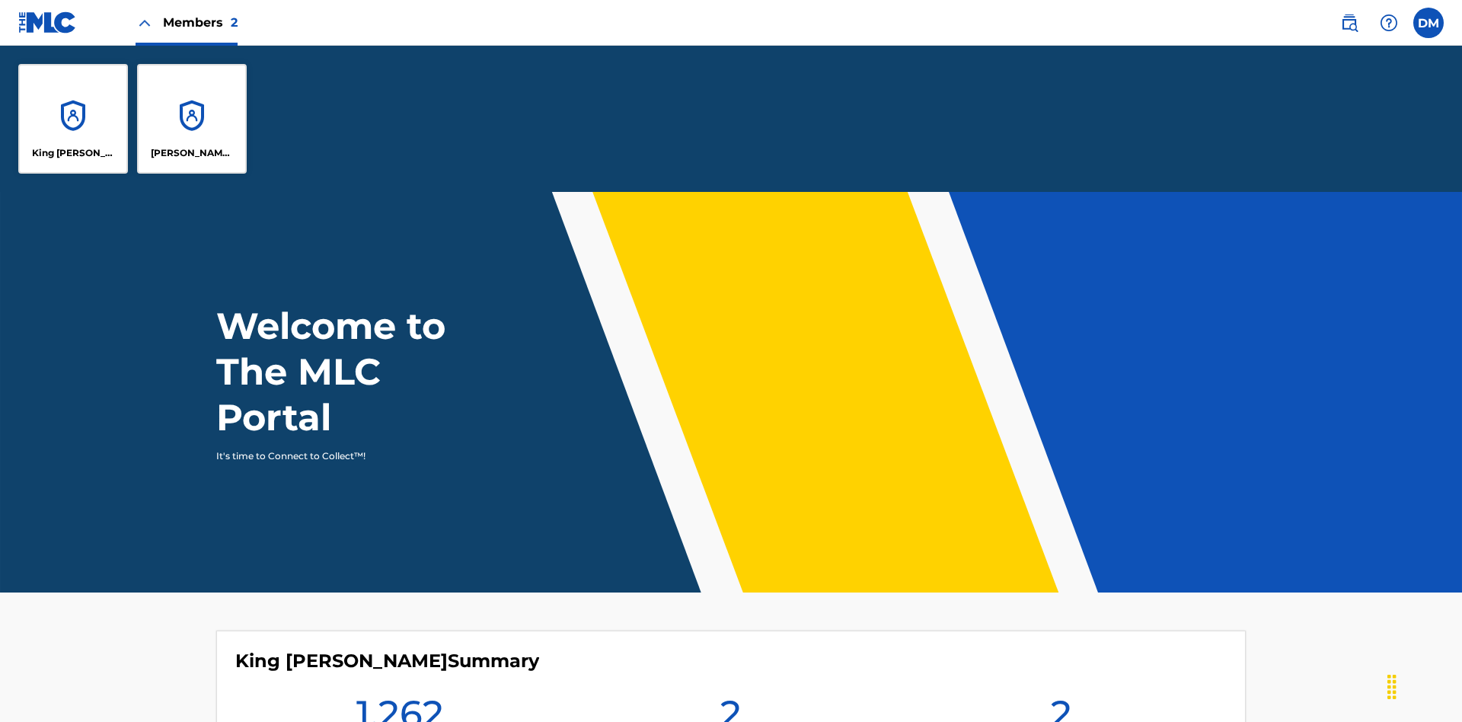
click at [73, 153] on p "King [PERSON_NAME]" at bounding box center [73, 153] width 83 height 14
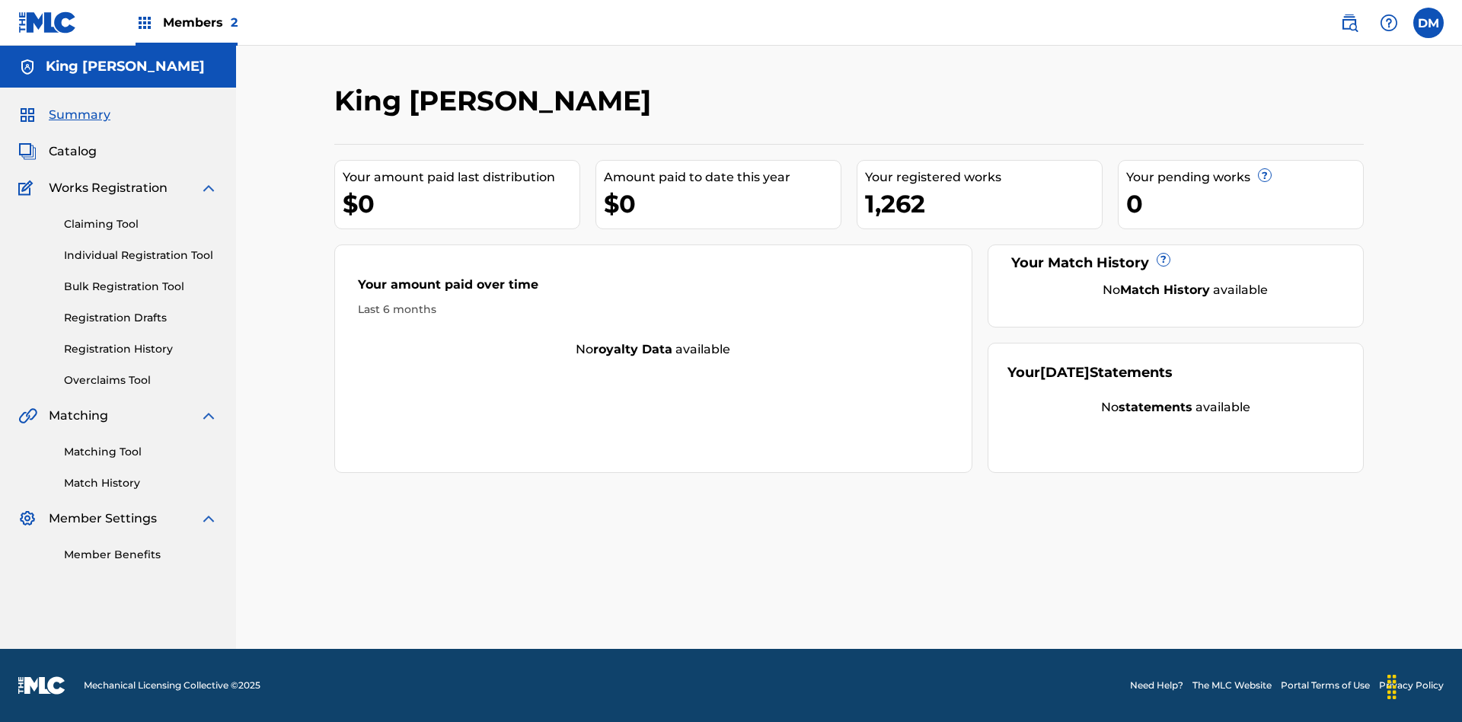
click at [78, 115] on span "Summary" at bounding box center [80, 115] width 62 height 18
click at [141, 451] on link "Matching Tool" at bounding box center [141, 452] width 154 height 16
click at [141, 483] on link "Match History" at bounding box center [141, 483] width 154 height 16
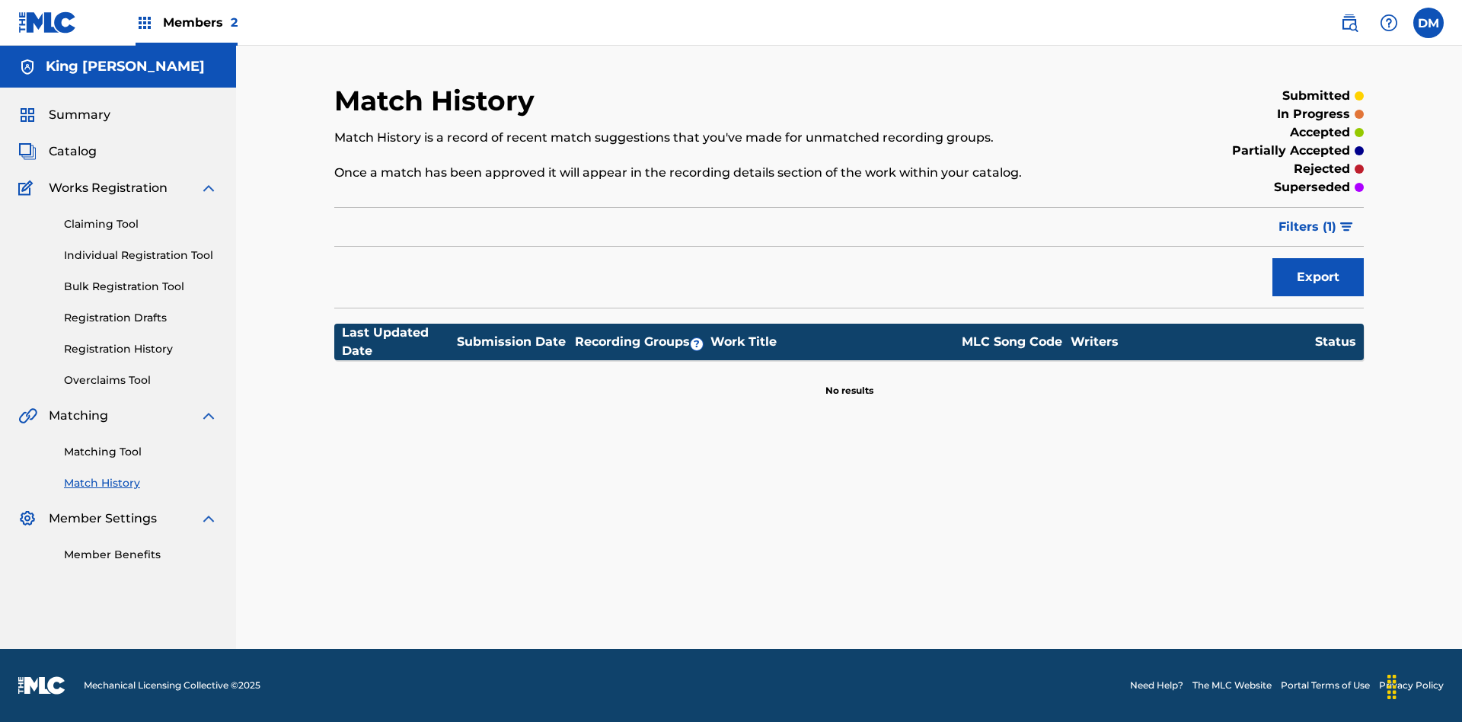
click at [141, 554] on link "Member Benefits" at bounding box center [141, 555] width 154 height 16
click at [141, 380] on link "Overclaims Tool" at bounding box center [141, 380] width 154 height 16
click at [72, 142] on span "Catalog" at bounding box center [73, 151] width 48 height 18
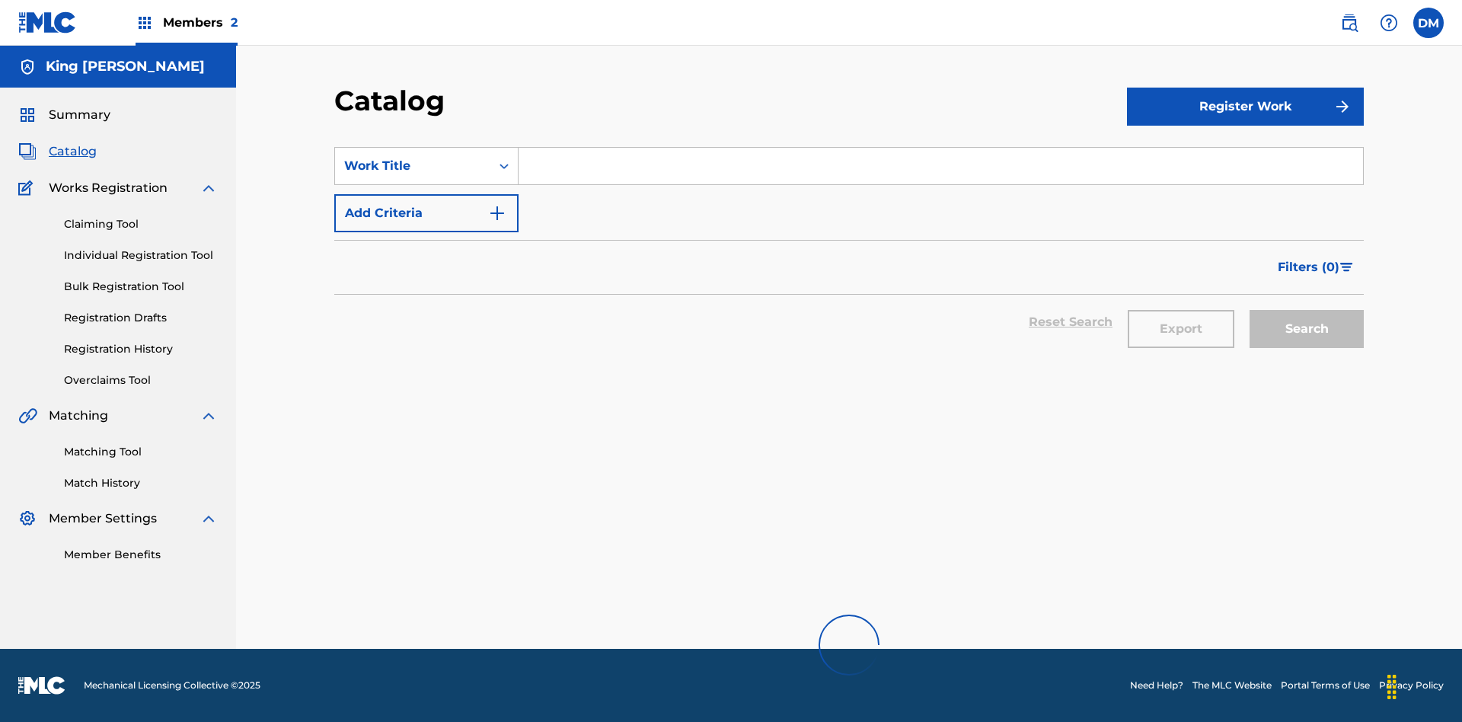
click at [141, 216] on link "Claiming Tool" at bounding box center [141, 224] width 154 height 16
click at [141, 247] on link "Individual Registration Tool" at bounding box center [141, 255] width 154 height 16
click at [141, 279] on link "Bulk Registration Tool" at bounding box center [141, 287] width 154 height 16
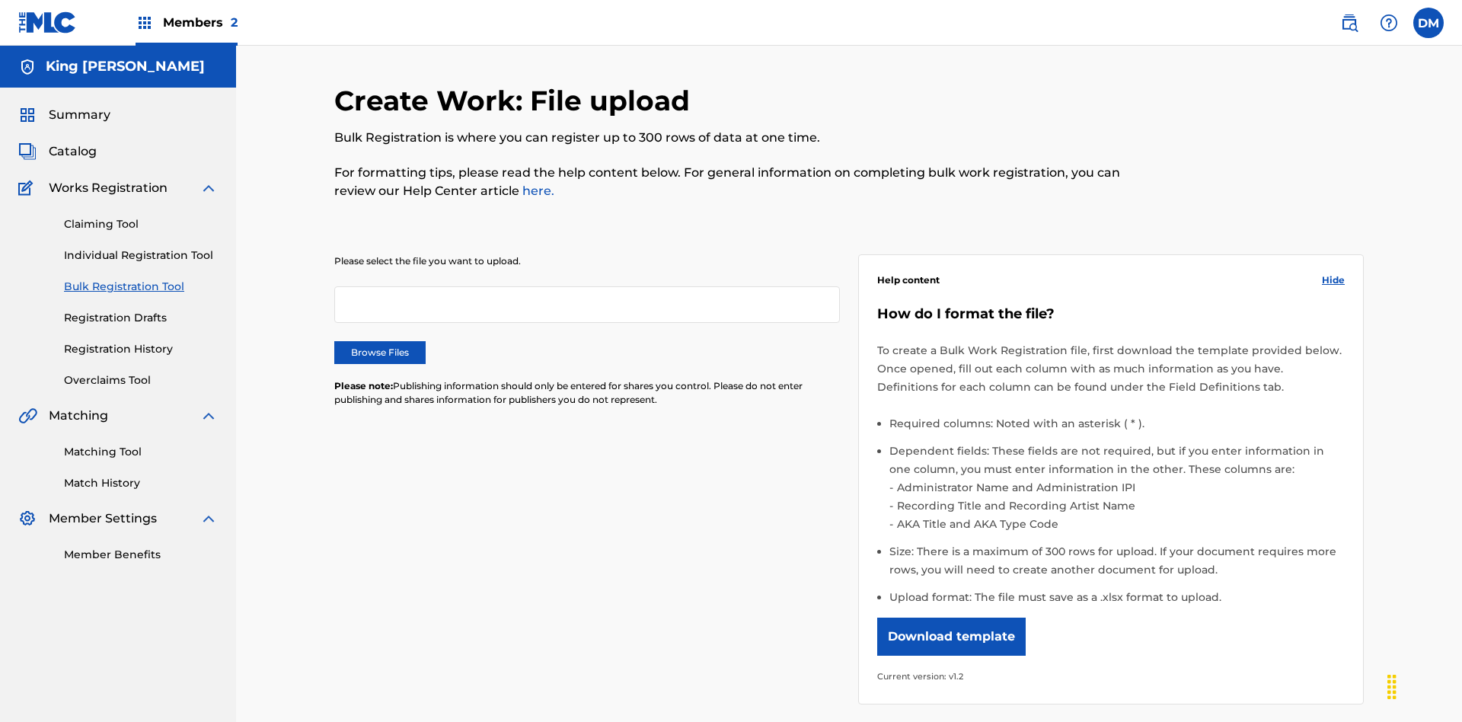
click at [77, 310] on link "Registration Drafts" at bounding box center [141, 318] width 154 height 16
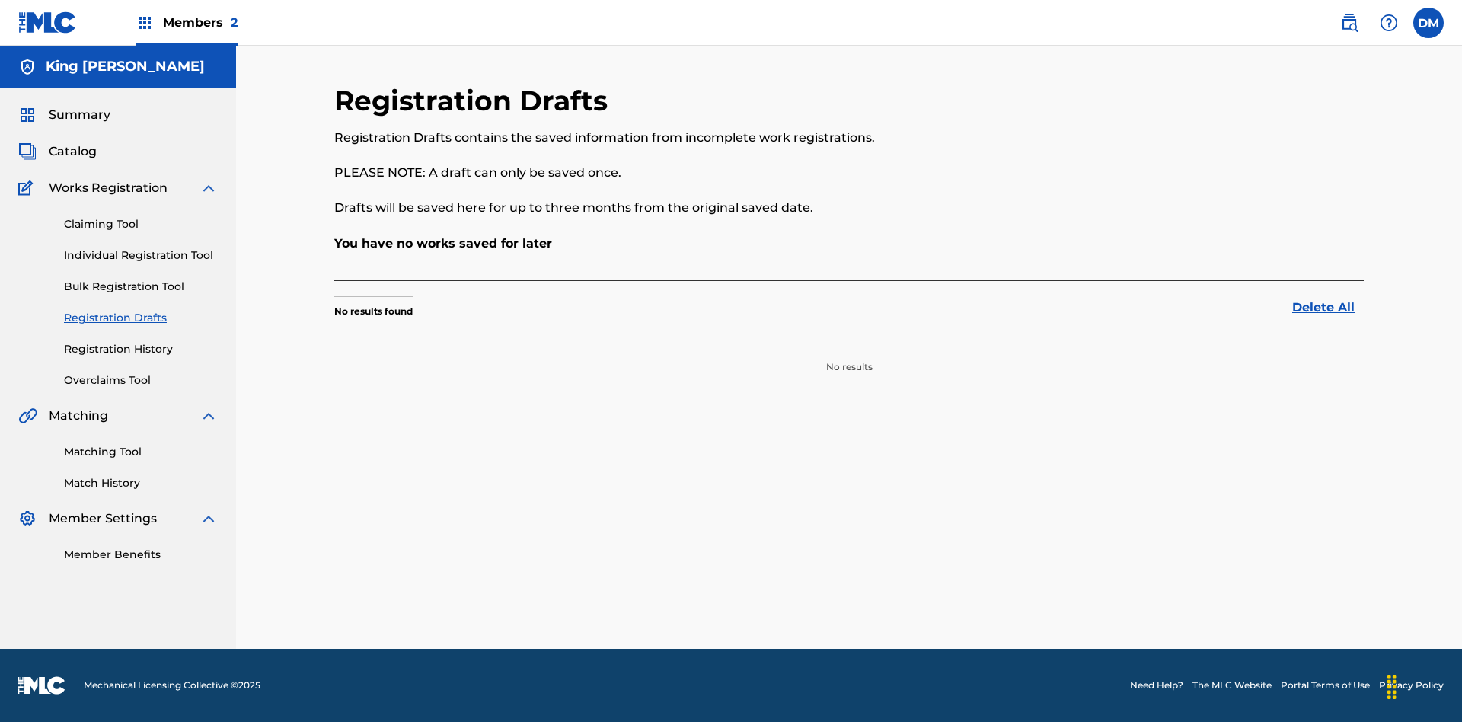
click at [141, 349] on link "Registration History" at bounding box center [141, 349] width 154 height 16
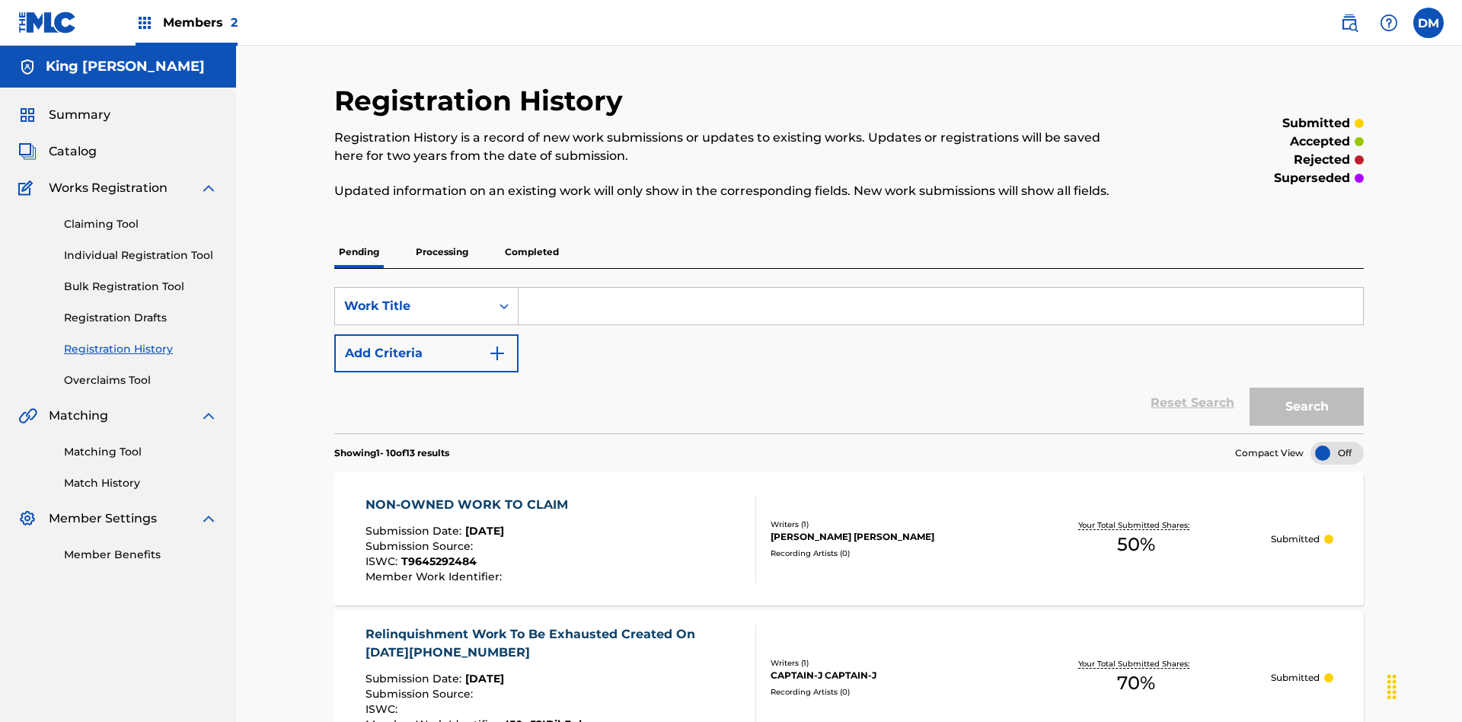
click at [1428, 22] on label at bounding box center [1428, 23] width 30 height 30
click at [1428, 23] on input "DM Dutchess McTesterson dutchess.mctesterson@gmail.com Profile Log out" at bounding box center [1428, 23] width 0 height 0
click at [0, 0] on p "Log out" at bounding box center [0, 0] width 0 height 0
click at [1428, 23] on input "DM Dutchess McTesterson dutchess.mctesterson@gmail.com Profile Log out" at bounding box center [1428, 23] width 0 height 0
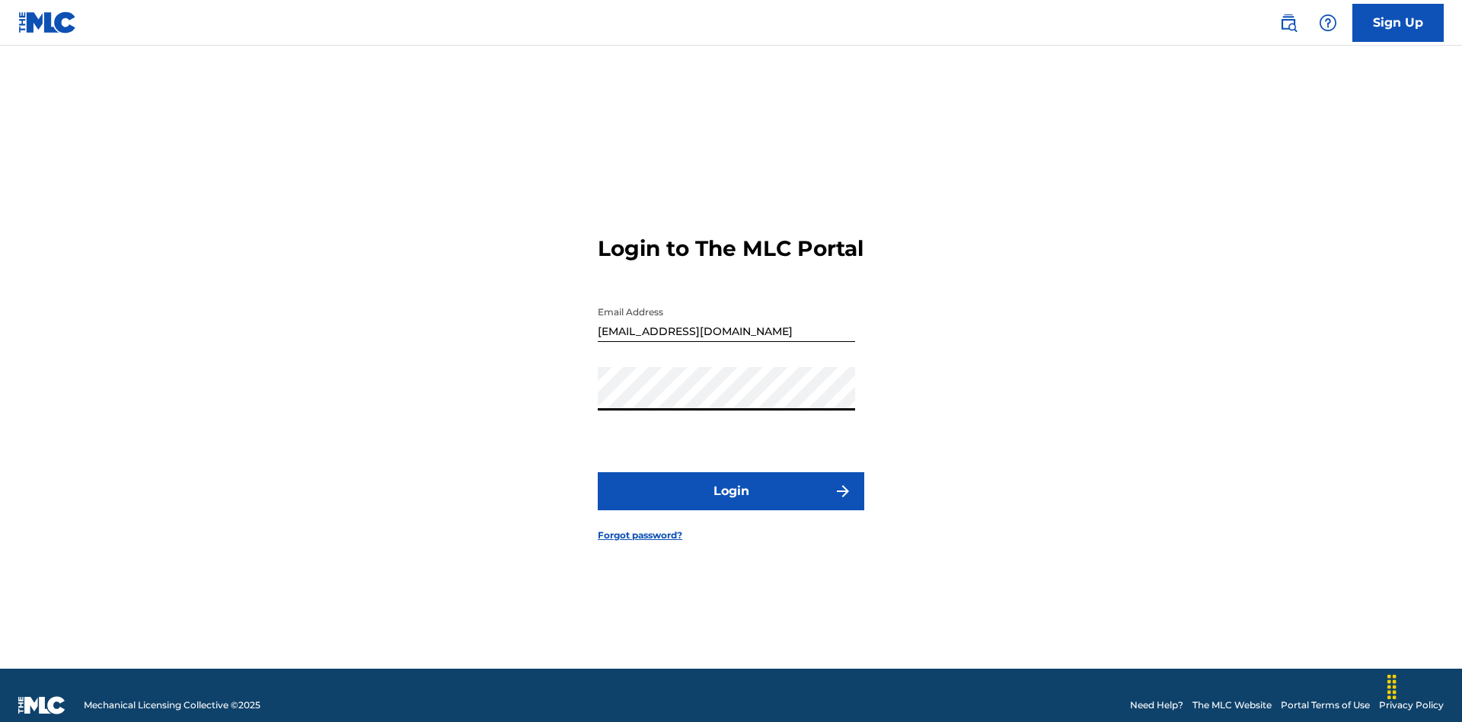
click at [731, 484] on button "Login" at bounding box center [731, 491] width 266 height 38
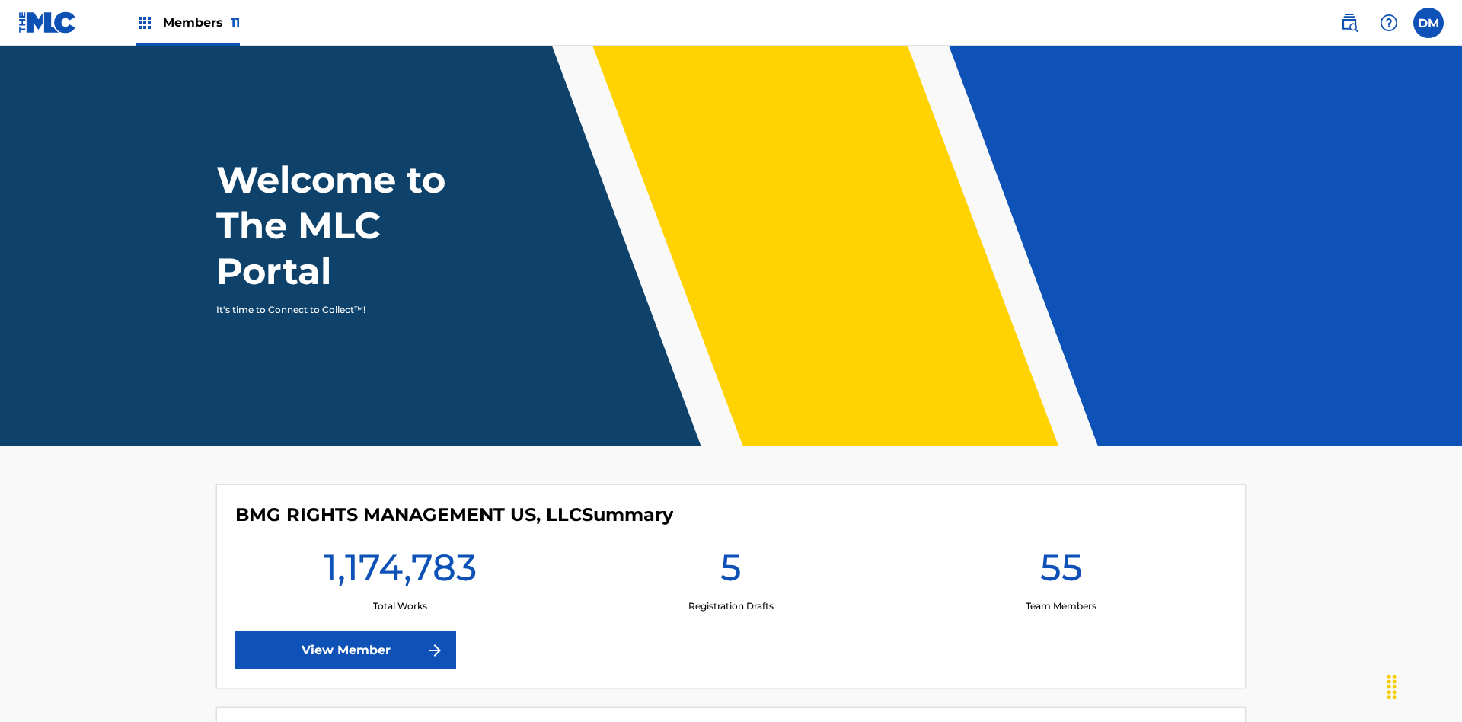
click at [187, 22] on span "Members 11" at bounding box center [201, 23] width 77 height 18
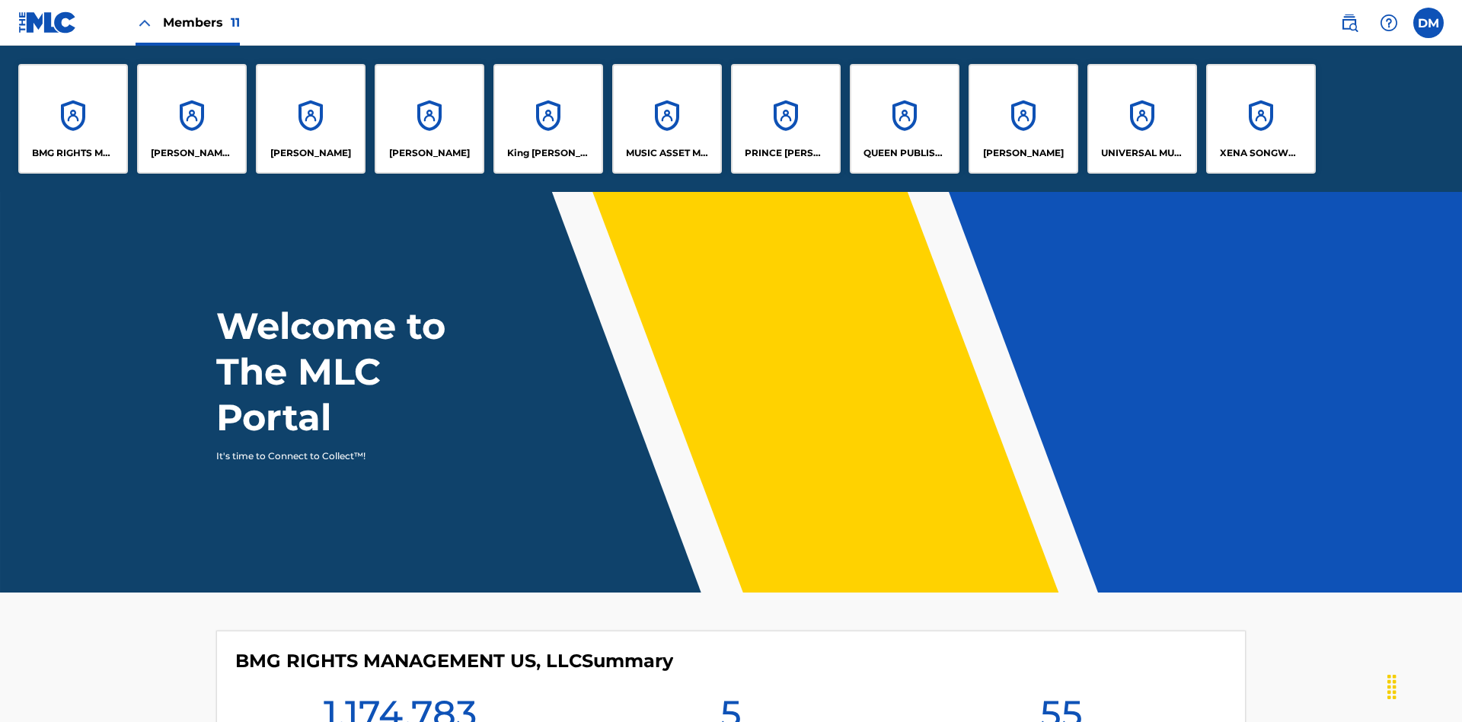
click at [547, 153] on p "King [PERSON_NAME]" at bounding box center [548, 153] width 83 height 14
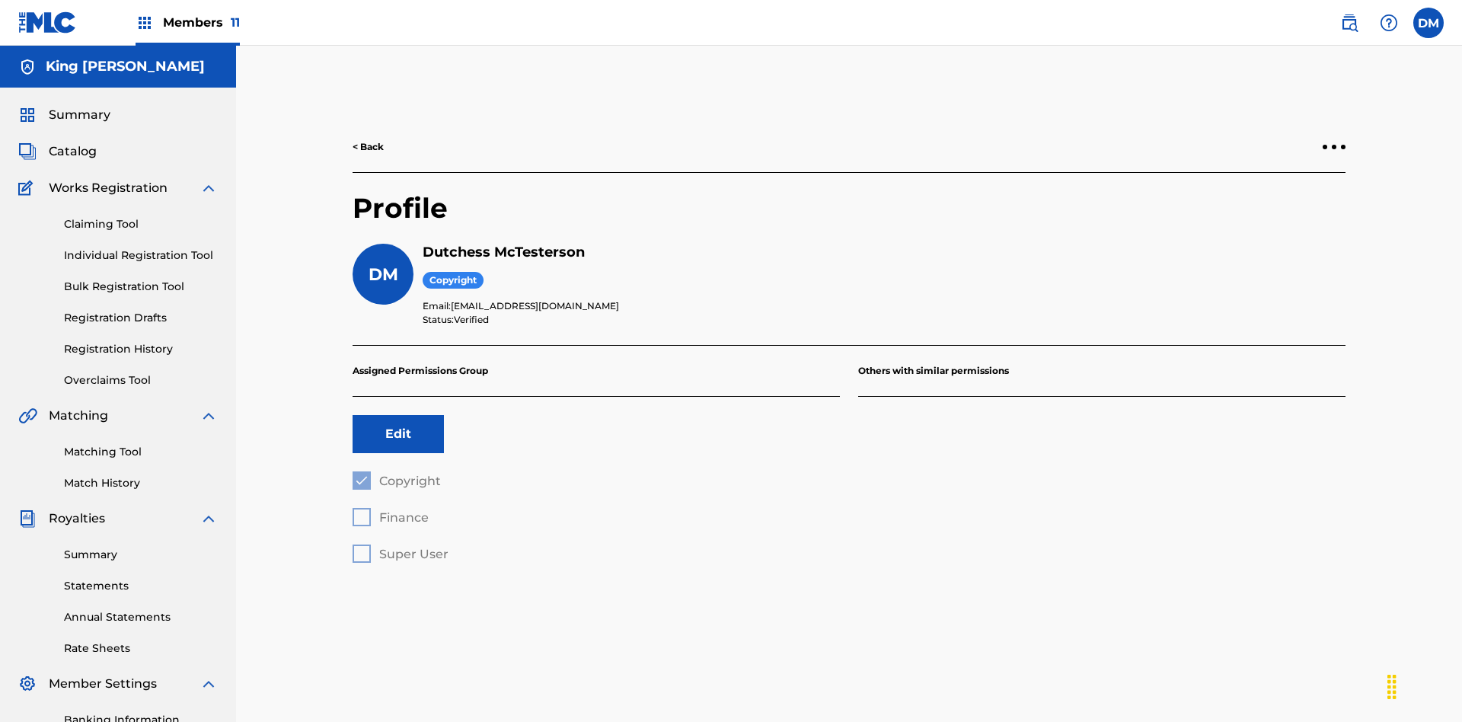
click at [398, 415] on button "Edit" at bounding box center [397, 434] width 91 height 38
click at [390, 510] on span "Finance" at bounding box center [403, 517] width 49 height 14
click at [1428, 22] on label at bounding box center [1428, 23] width 30 height 30
click at [1428, 23] on input "DM Duke McTesterson duke.mctesterson@gmail.com Profile Log out" at bounding box center [1428, 23] width 0 height 0
click at [1280, 190] on p "Log out" at bounding box center [1281, 190] width 36 height 14
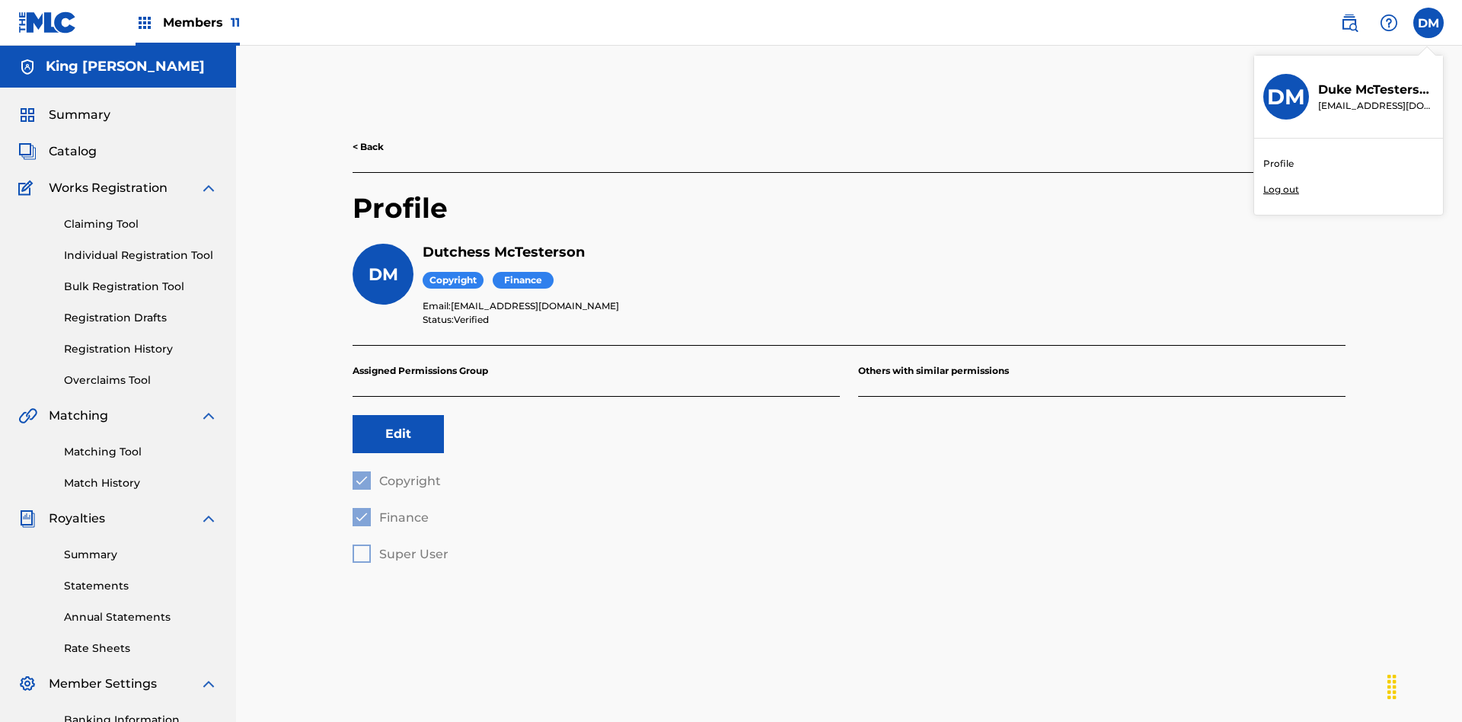
click at [1428, 23] on input "DM Duke McTesterson duke.mctesterson@gmail.com Profile Log out" at bounding box center [1428, 23] width 0 height 0
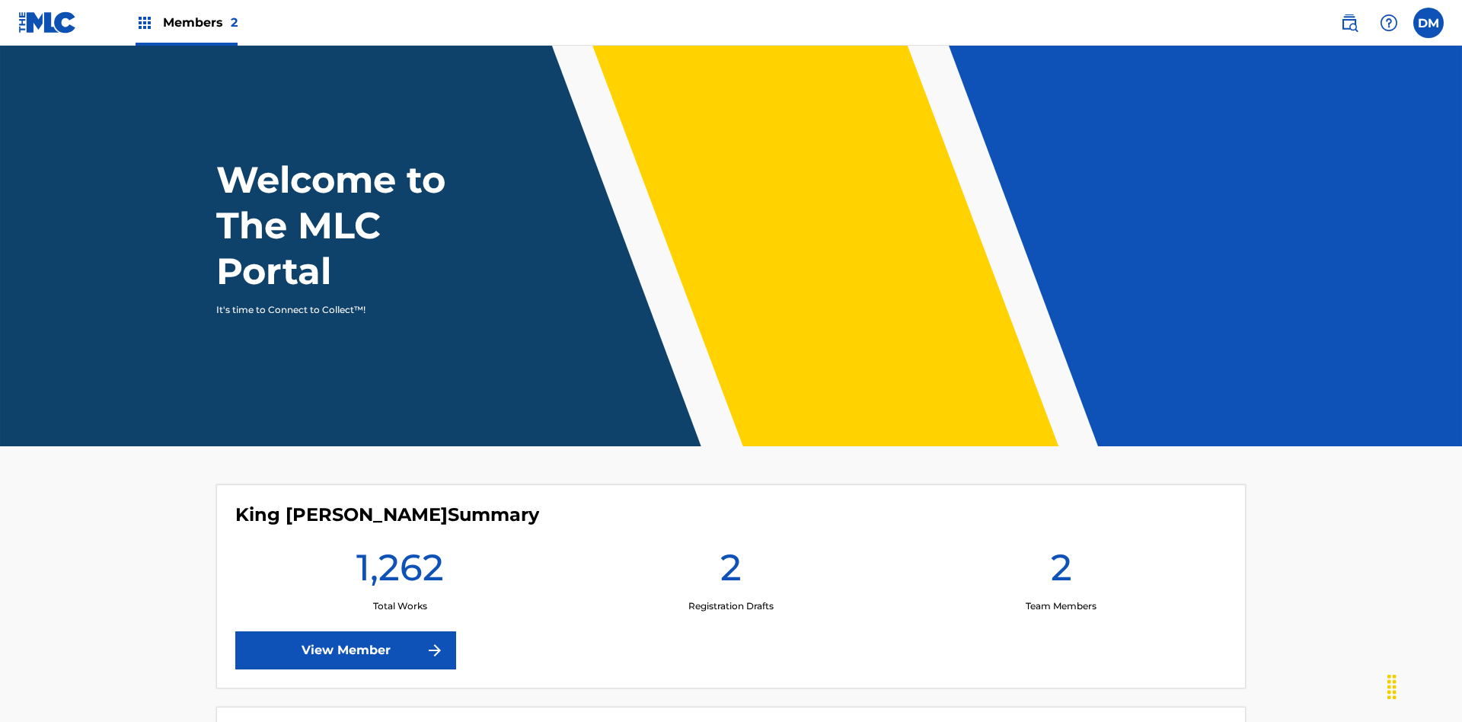
click at [186, 22] on span "Members 2" at bounding box center [200, 23] width 75 height 18
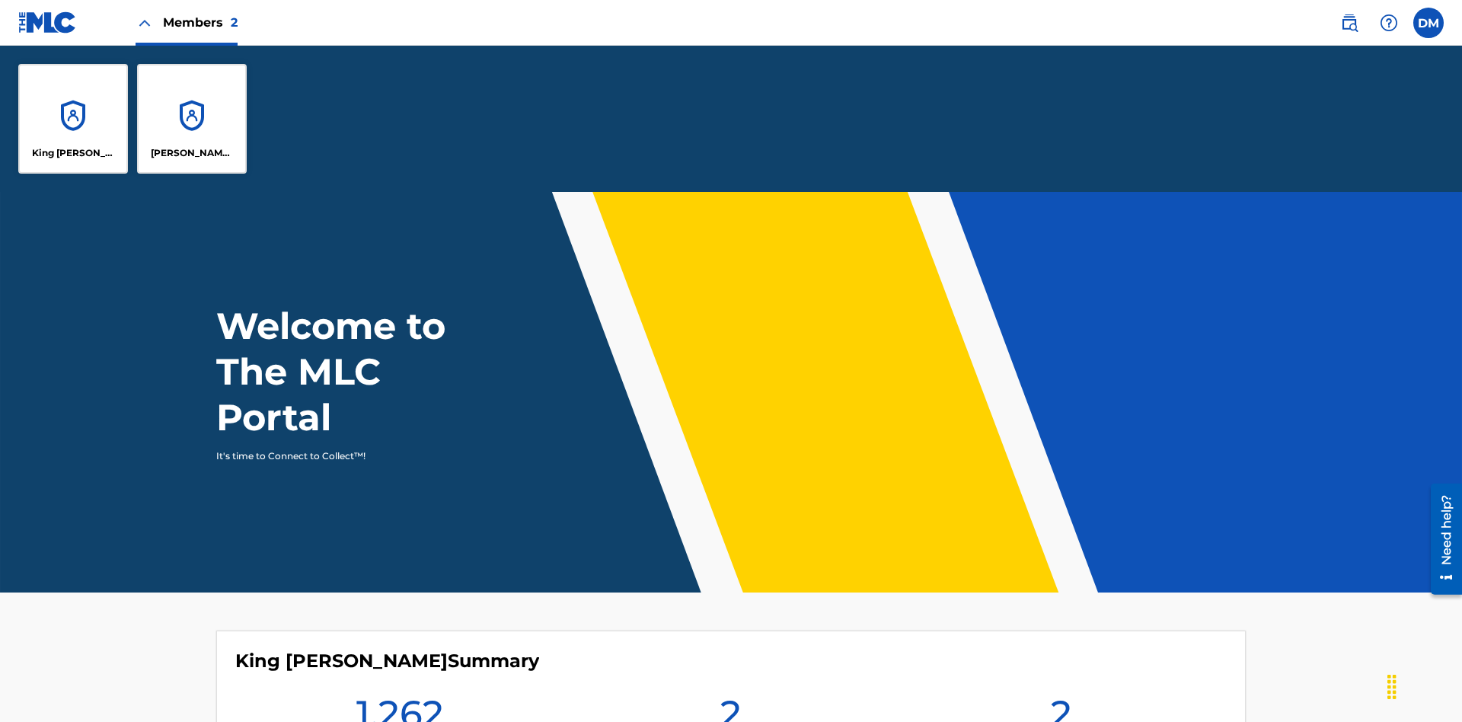
click at [73, 153] on p "King [PERSON_NAME]" at bounding box center [73, 153] width 83 height 14
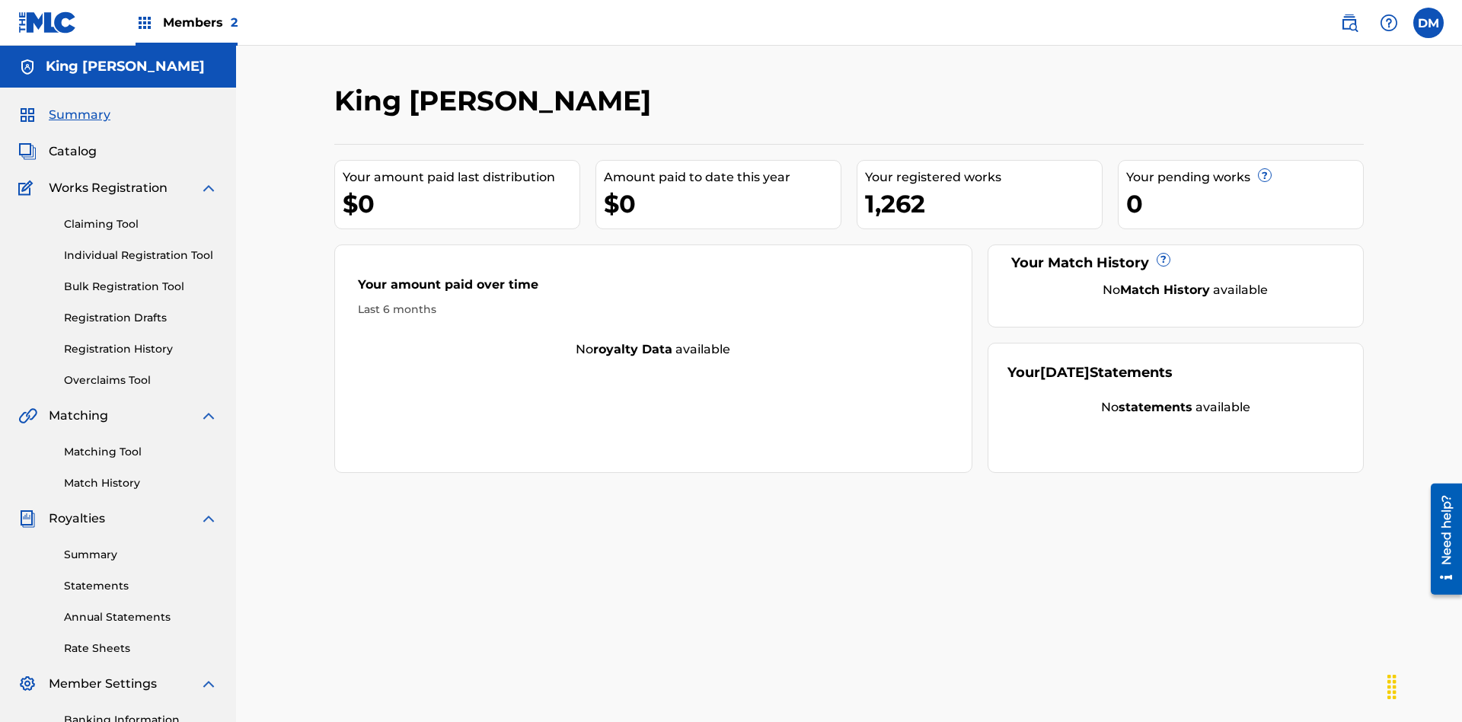
click at [78, 106] on span "Summary" at bounding box center [80, 115] width 62 height 18
click at [141, 444] on link "Matching Tool" at bounding box center [141, 452] width 154 height 16
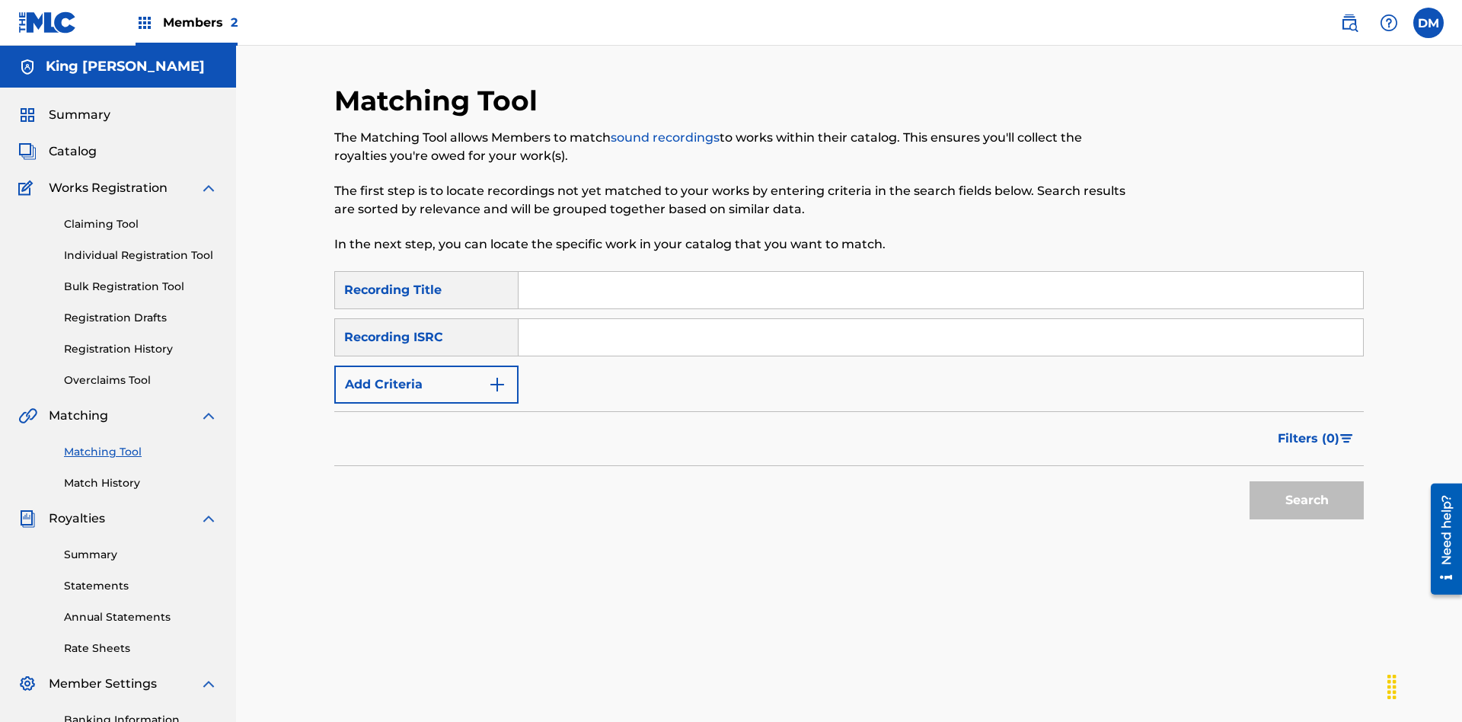
click at [141, 475] on link "Match History" at bounding box center [141, 483] width 154 height 16
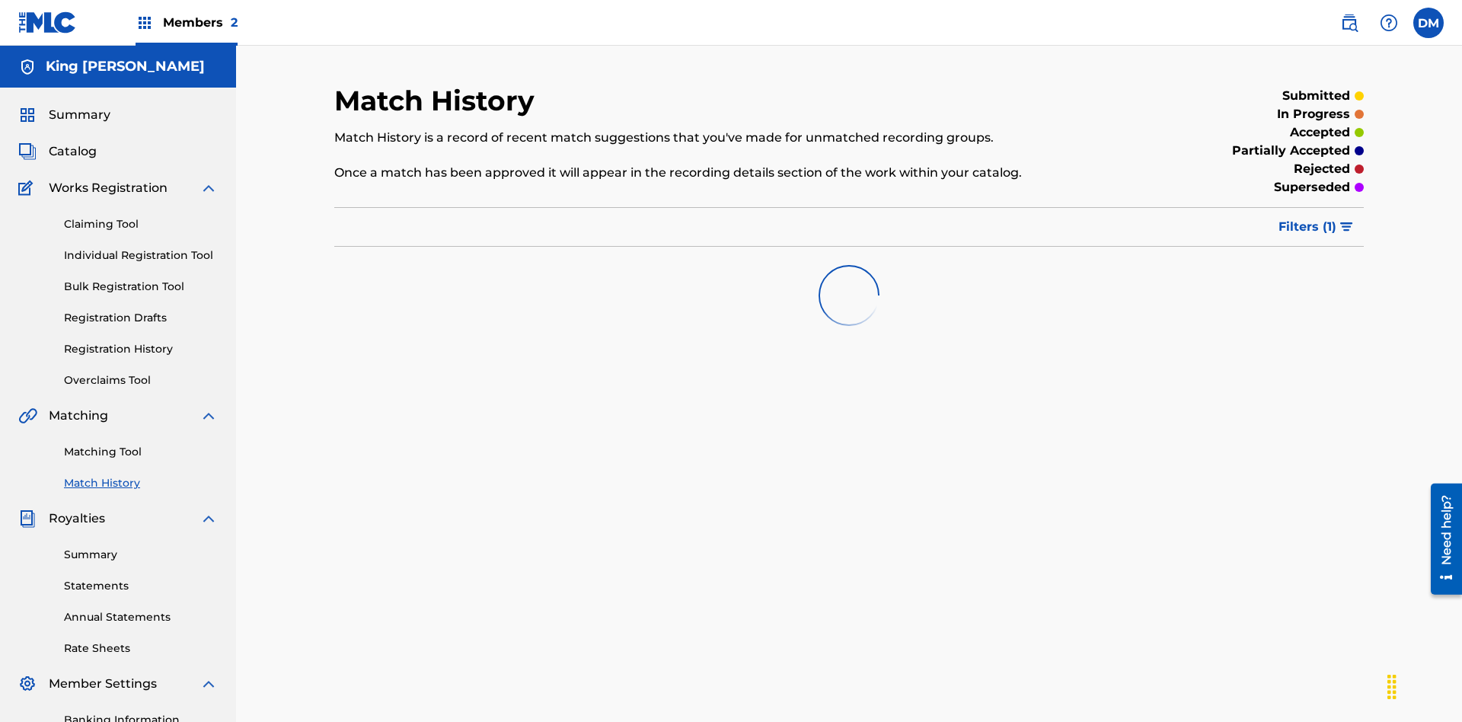
scroll to position [191, 0]
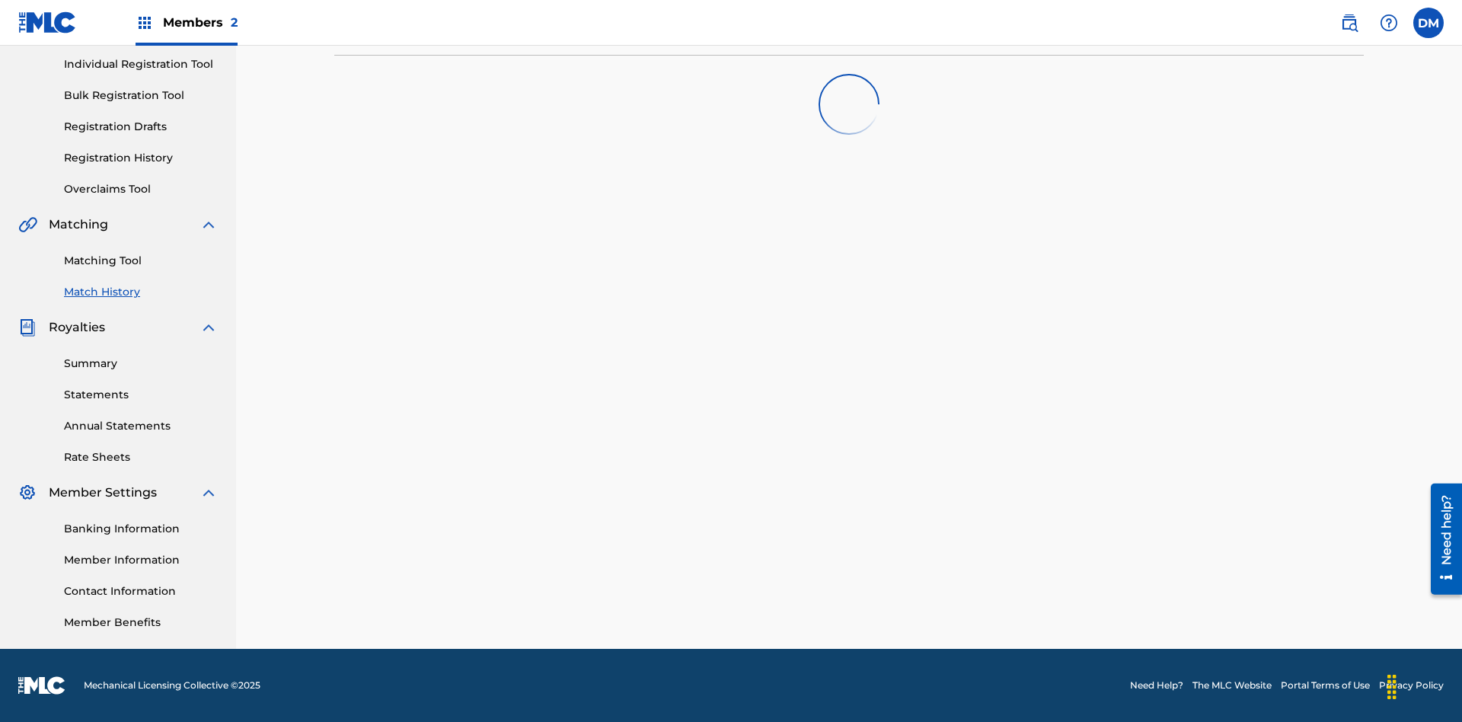
click at [141, 622] on link "Member Benefits" at bounding box center [141, 622] width 154 height 16
click at [141, 189] on link "Overclaims Tool" at bounding box center [141, 189] width 154 height 16
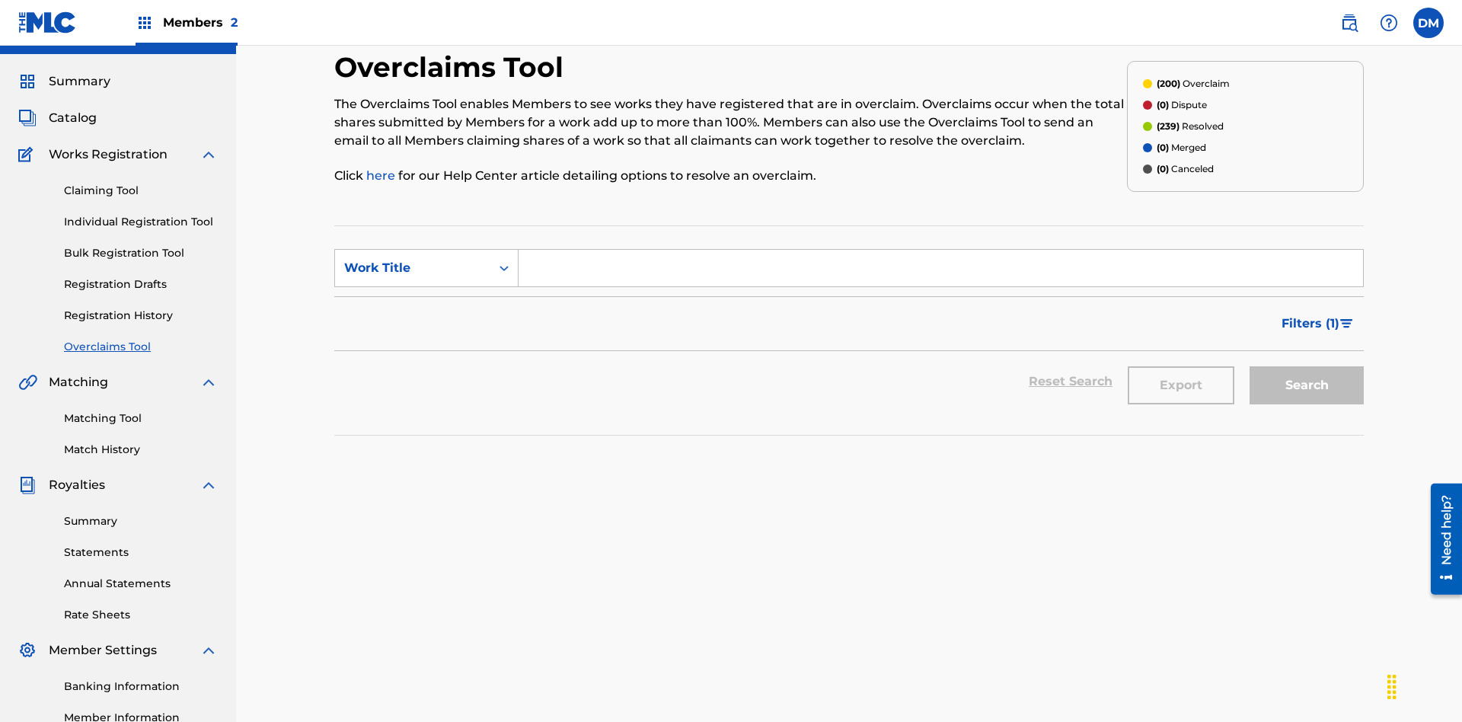
click at [72, 109] on span "Catalog" at bounding box center [73, 118] width 48 height 18
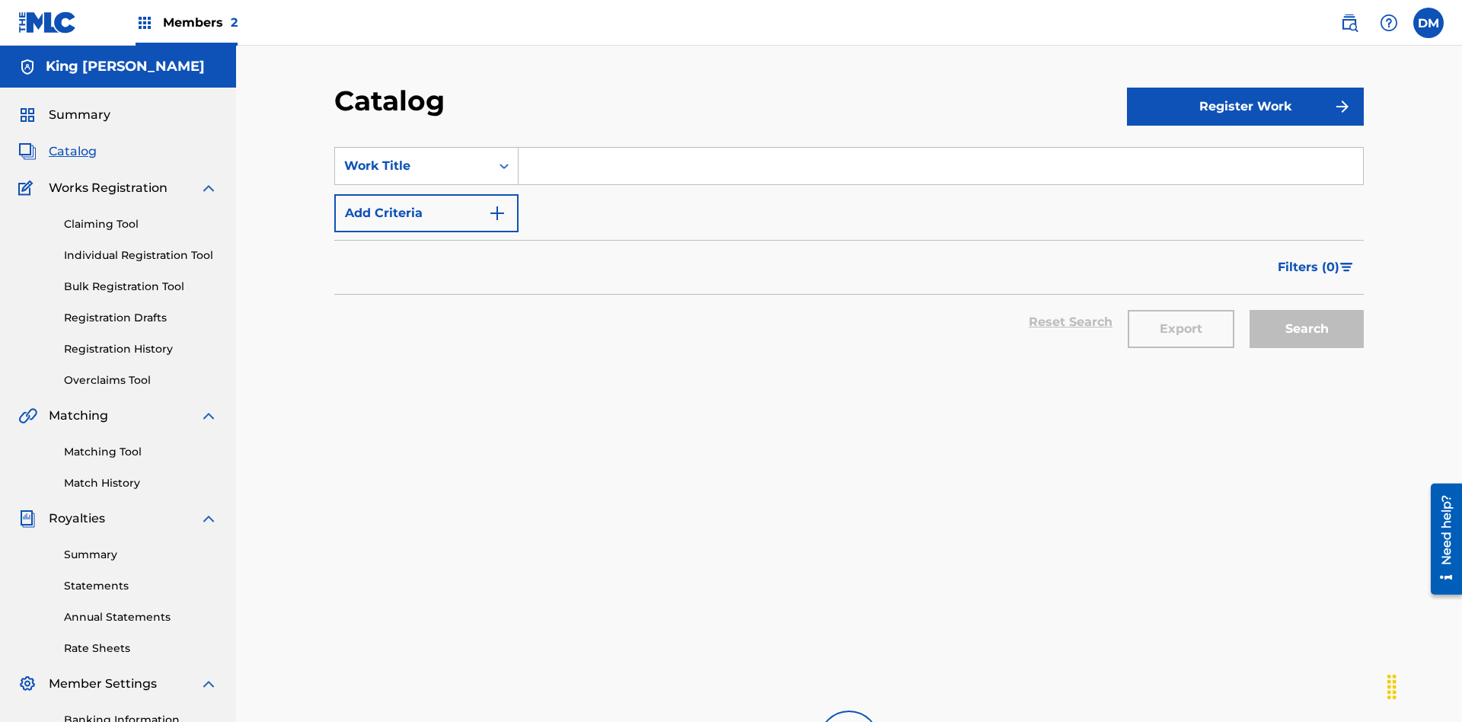
click at [141, 216] on link "Claiming Tool" at bounding box center [141, 224] width 154 height 16
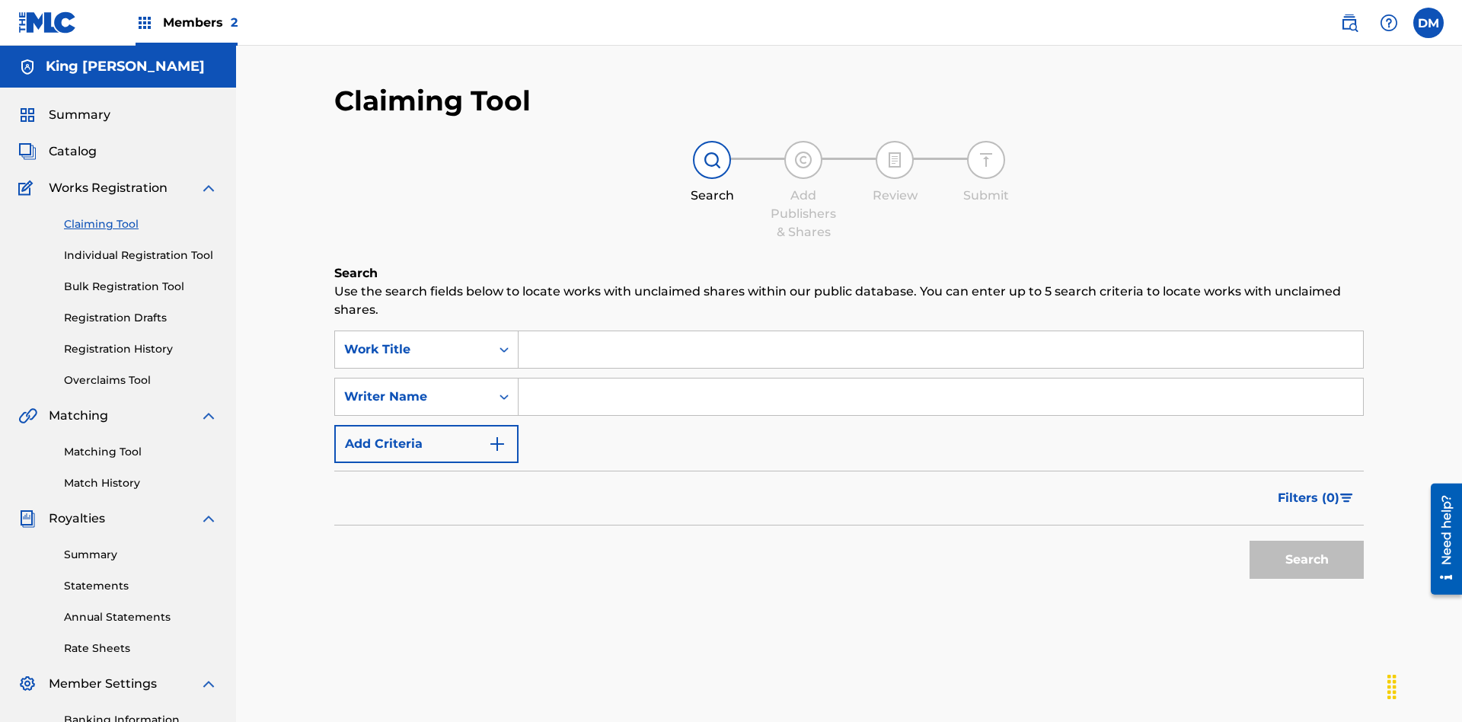
click at [141, 247] on link "Individual Registration Tool" at bounding box center [141, 255] width 154 height 16
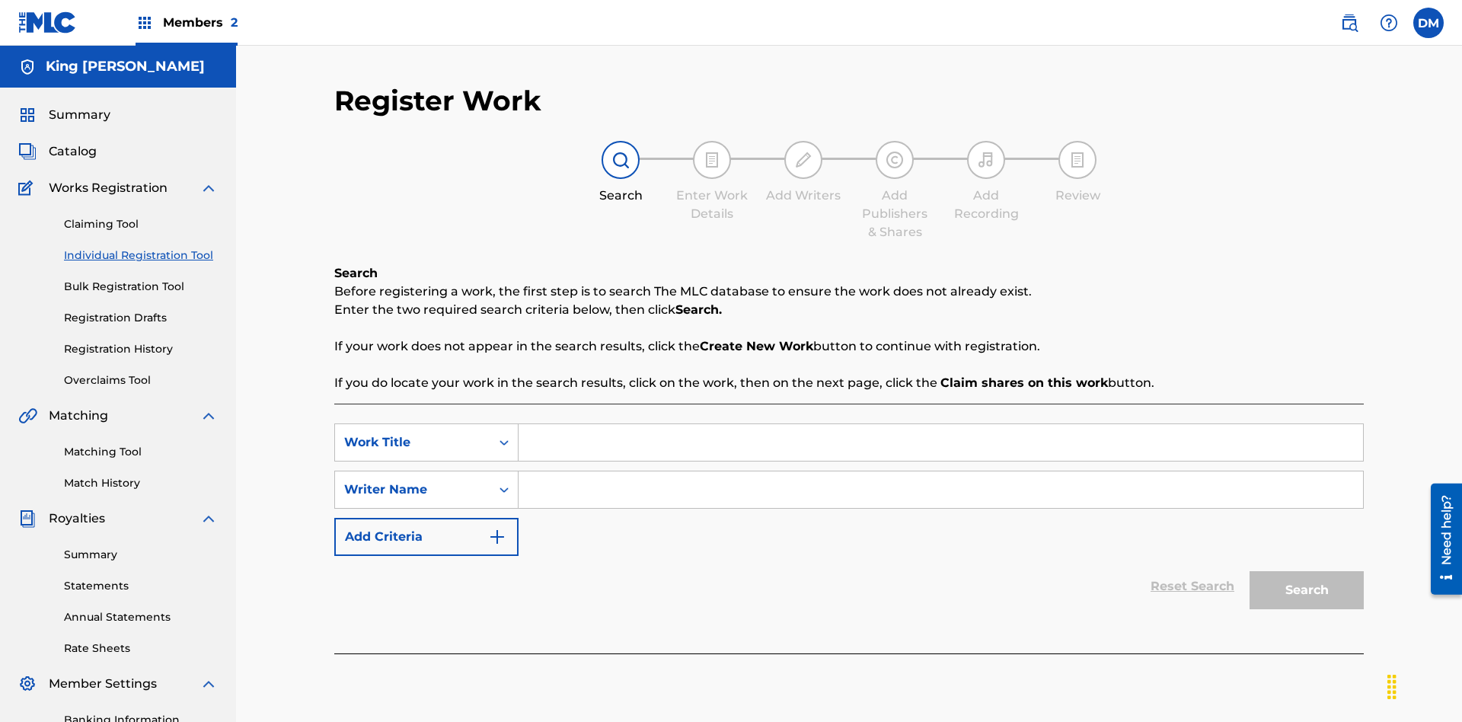
click at [141, 279] on link "Bulk Registration Tool" at bounding box center [141, 287] width 154 height 16
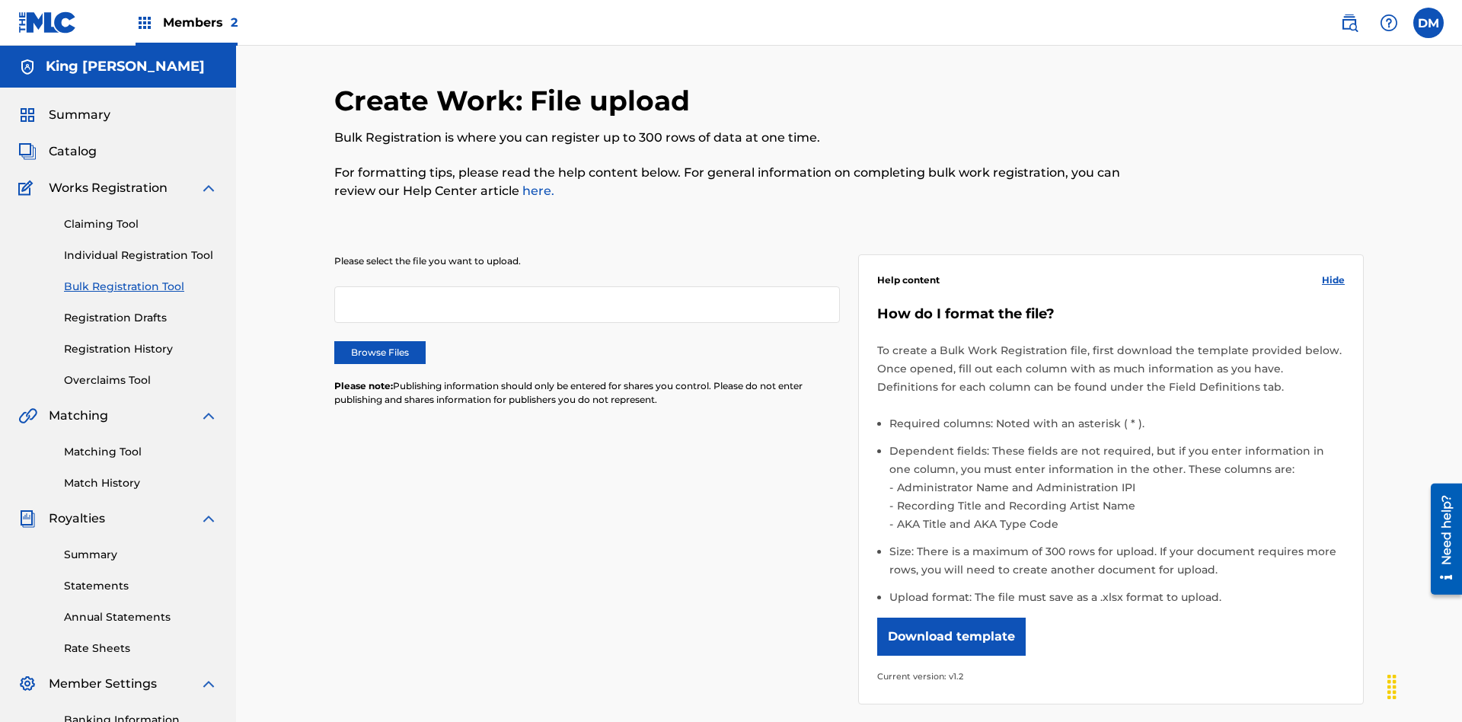
scroll to position [0, 334]
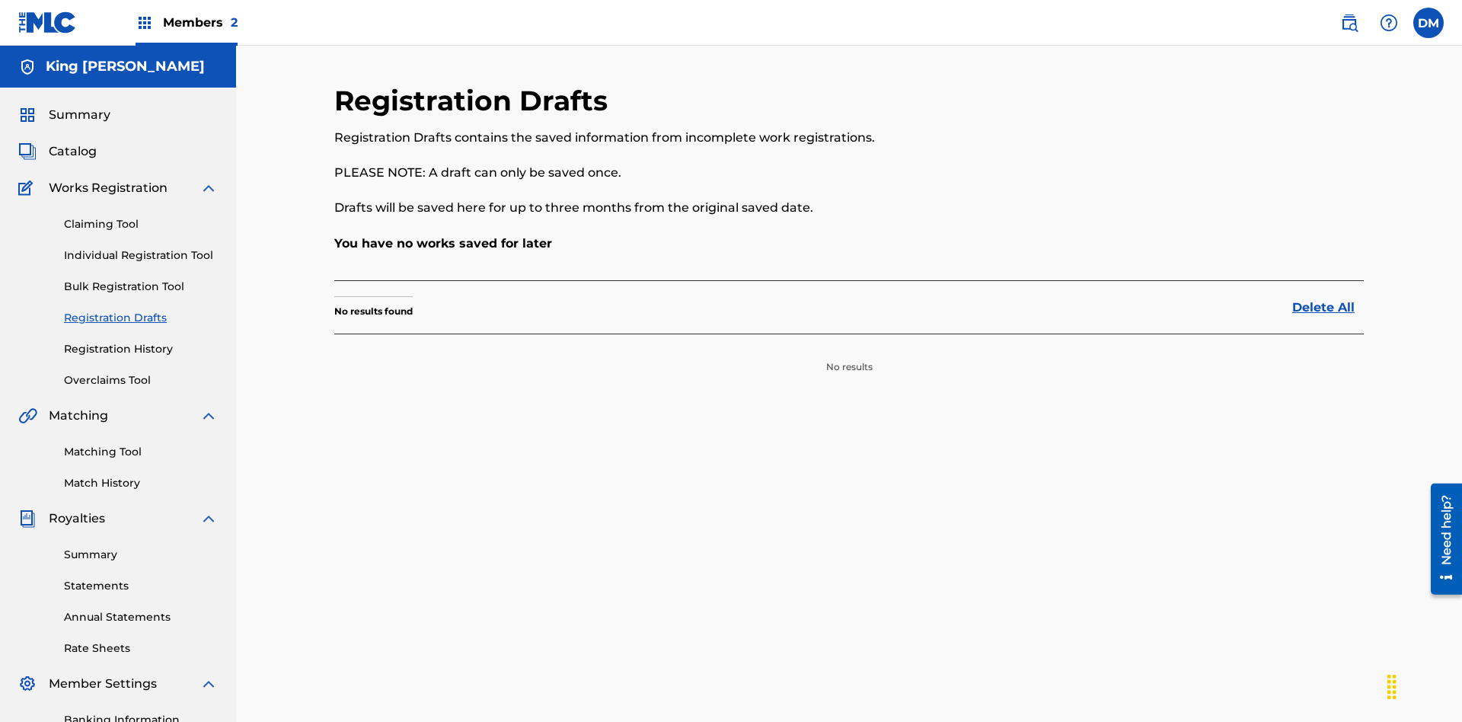
click at [141, 341] on link "Registration History" at bounding box center [141, 349] width 154 height 16
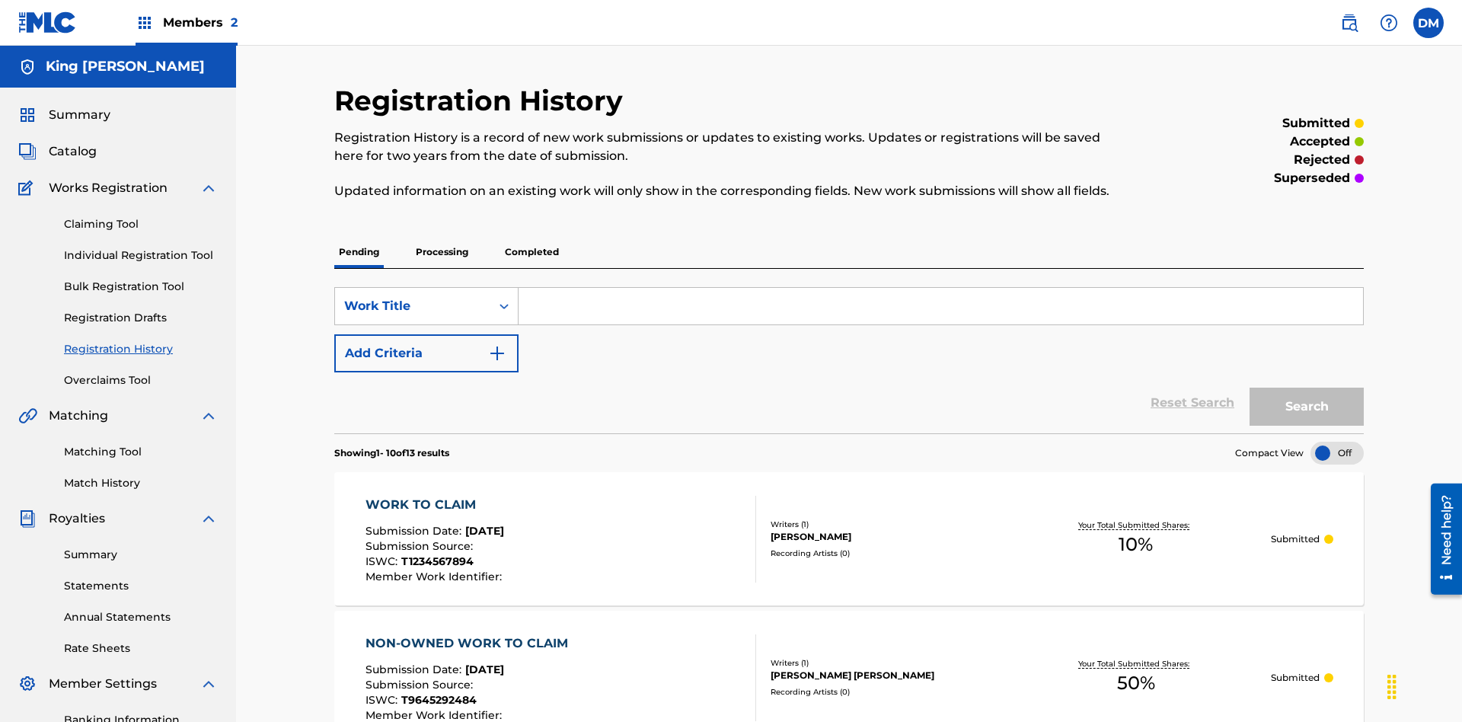
click at [141, 547] on link "Summary" at bounding box center [141, 555] width 154 height 16
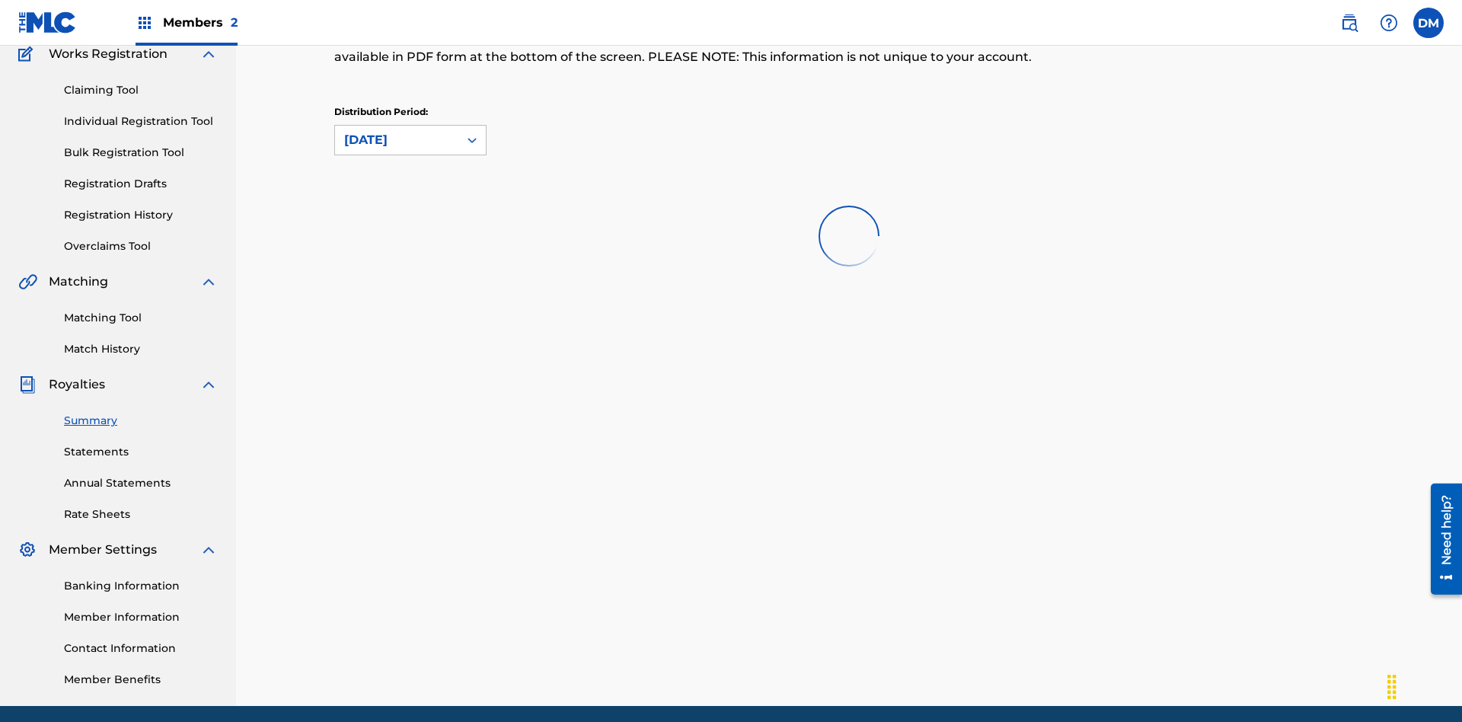
click at [141, 444] on link "Statements" at bounding box center [141, 452] width 154 height 16
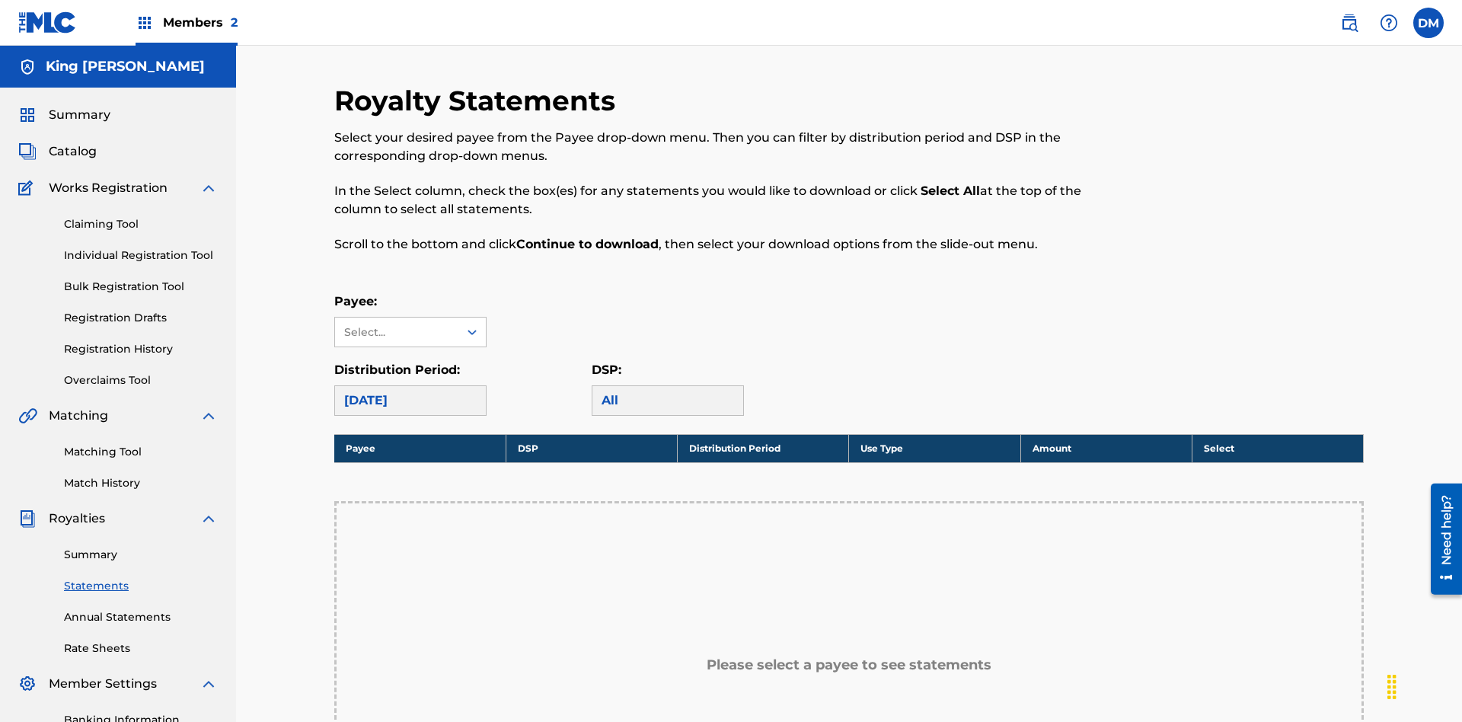
click at [141, 609] on link "Annual Statements" at bounding box center [141, 617] width 154 height 16
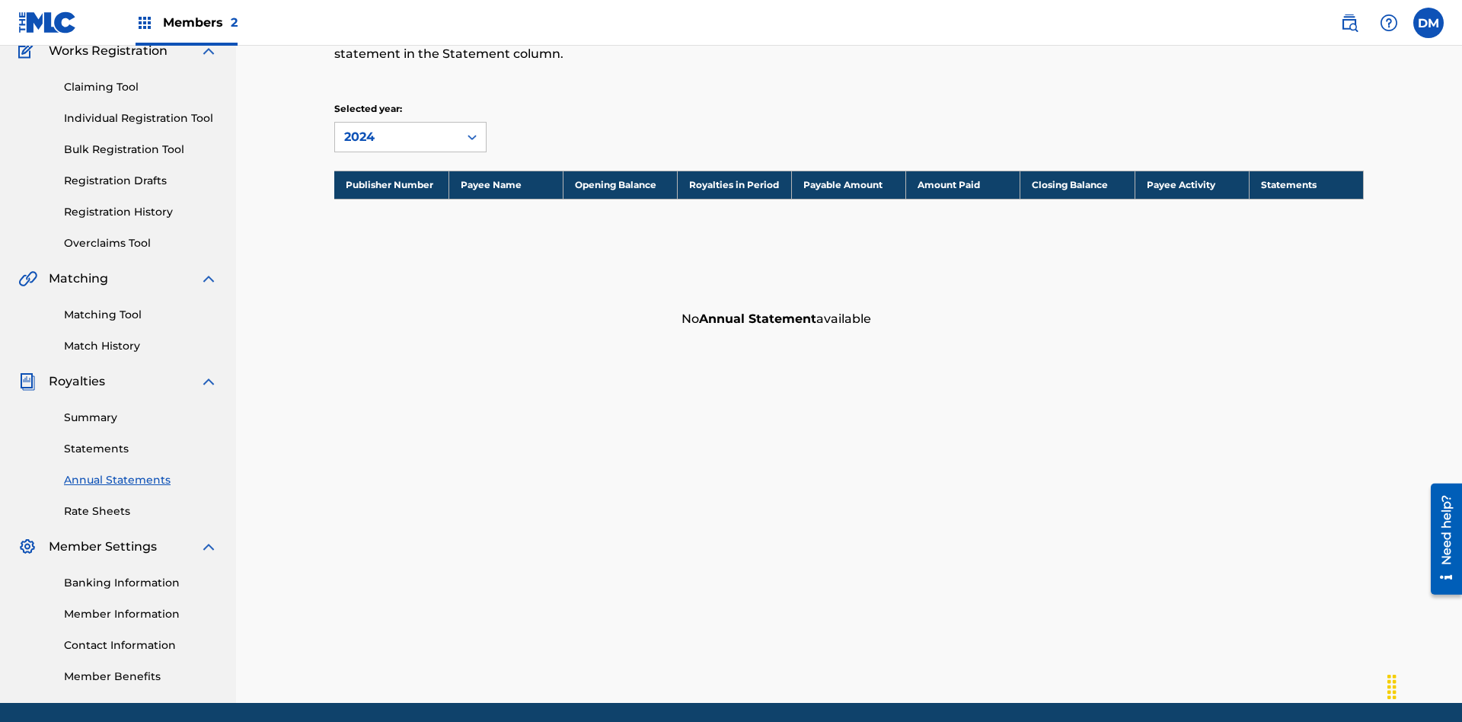
click at [141, 503] on link "Rate Sheets" at bounding box center [141, 511] width 154 height 16
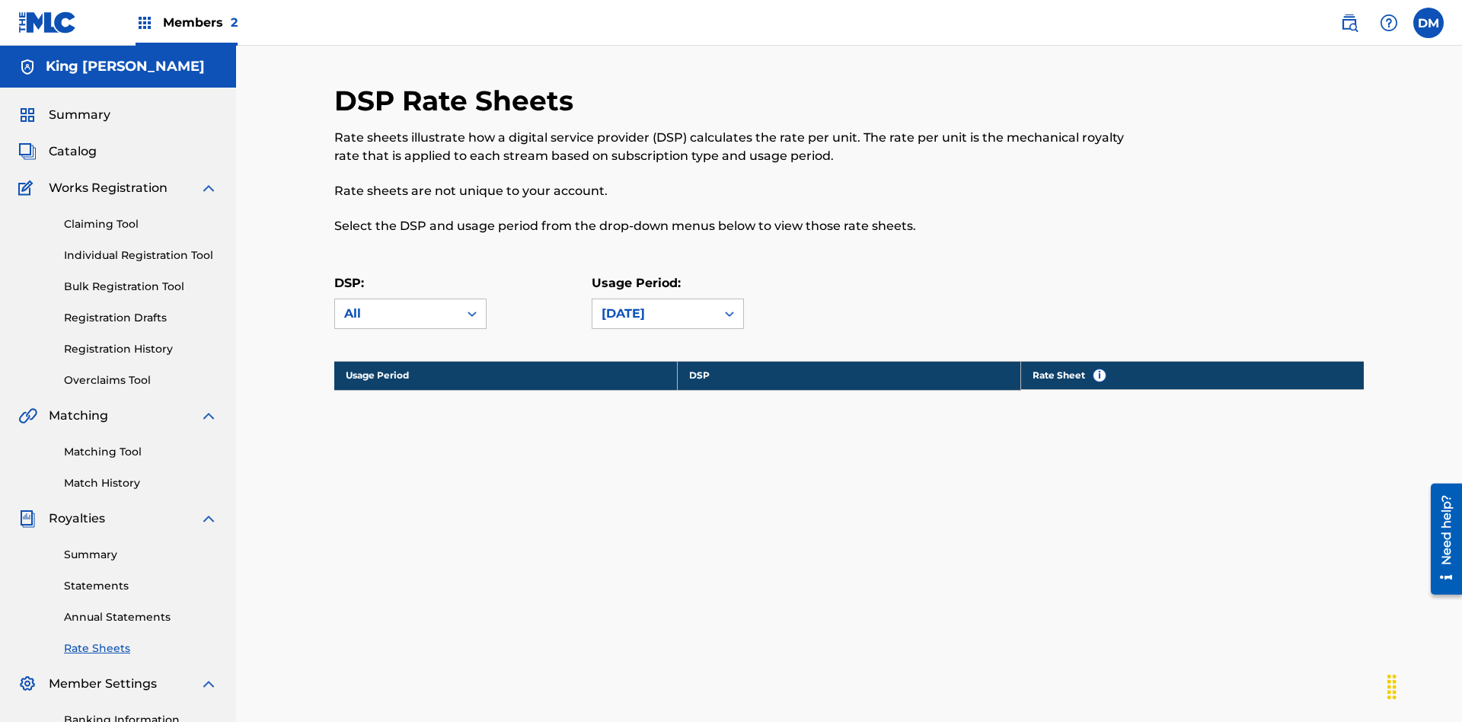
click at [141, 712] on link "Banking Information" at bounding box center [141, 720] width 154 height 16
